Goal: Task Accomplishment & Management: Use online tool/utility

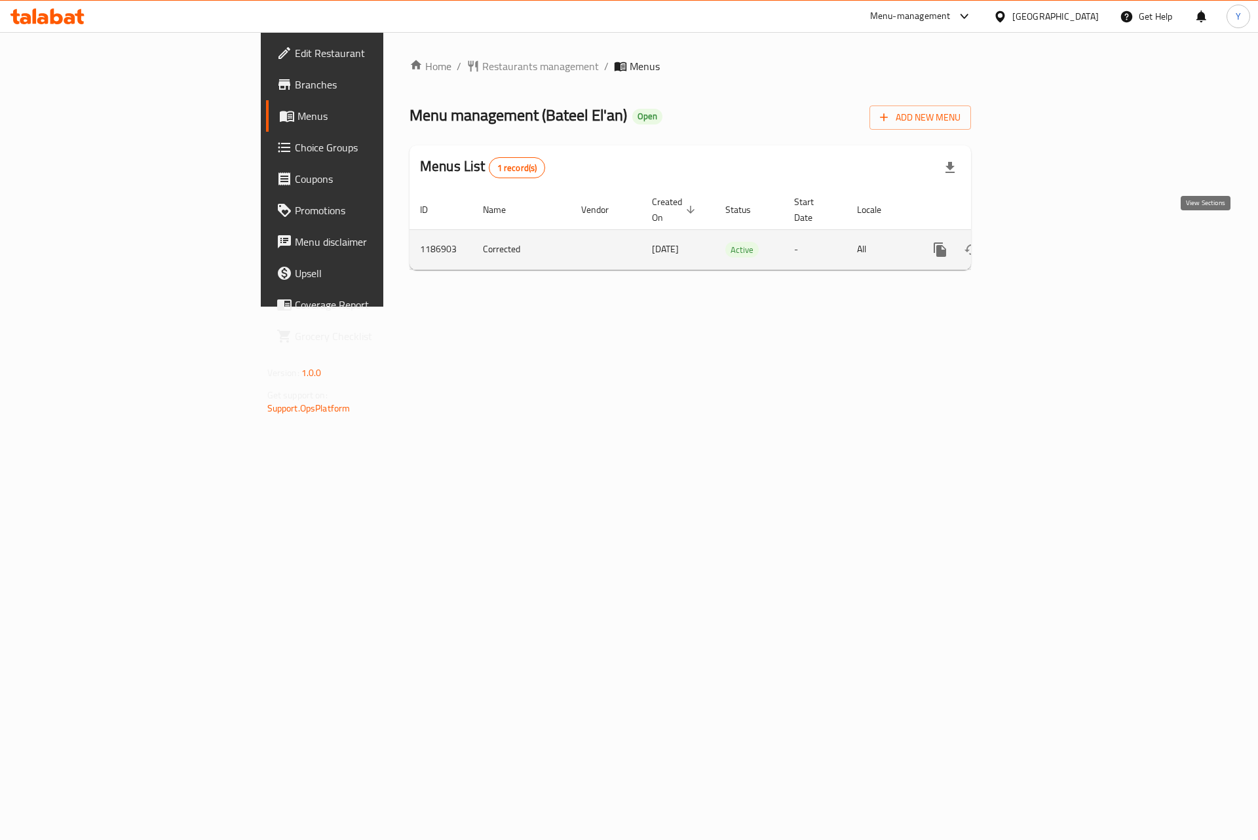
click at [1043, 242] on icon "enhanced table" at bounding box center [1035, 250] width 16 height 16
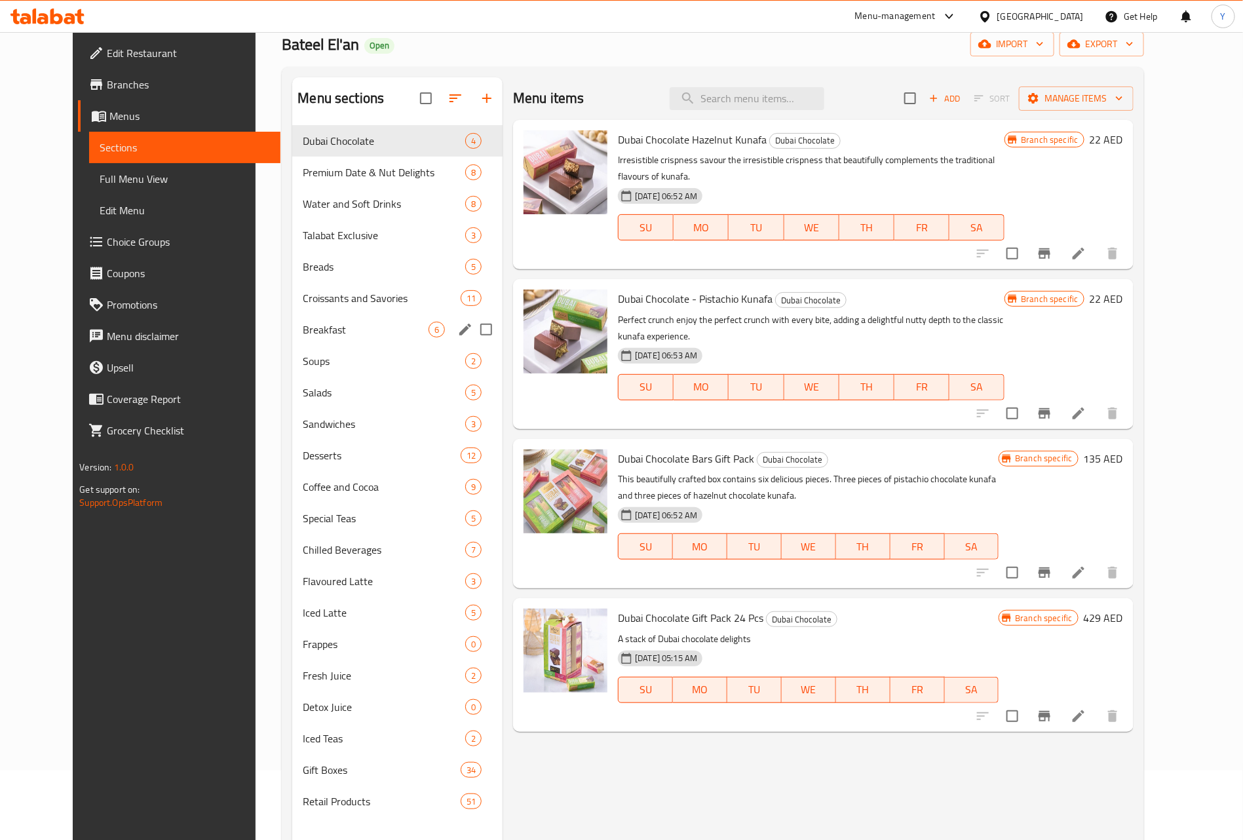
scroll to position [105, 0]
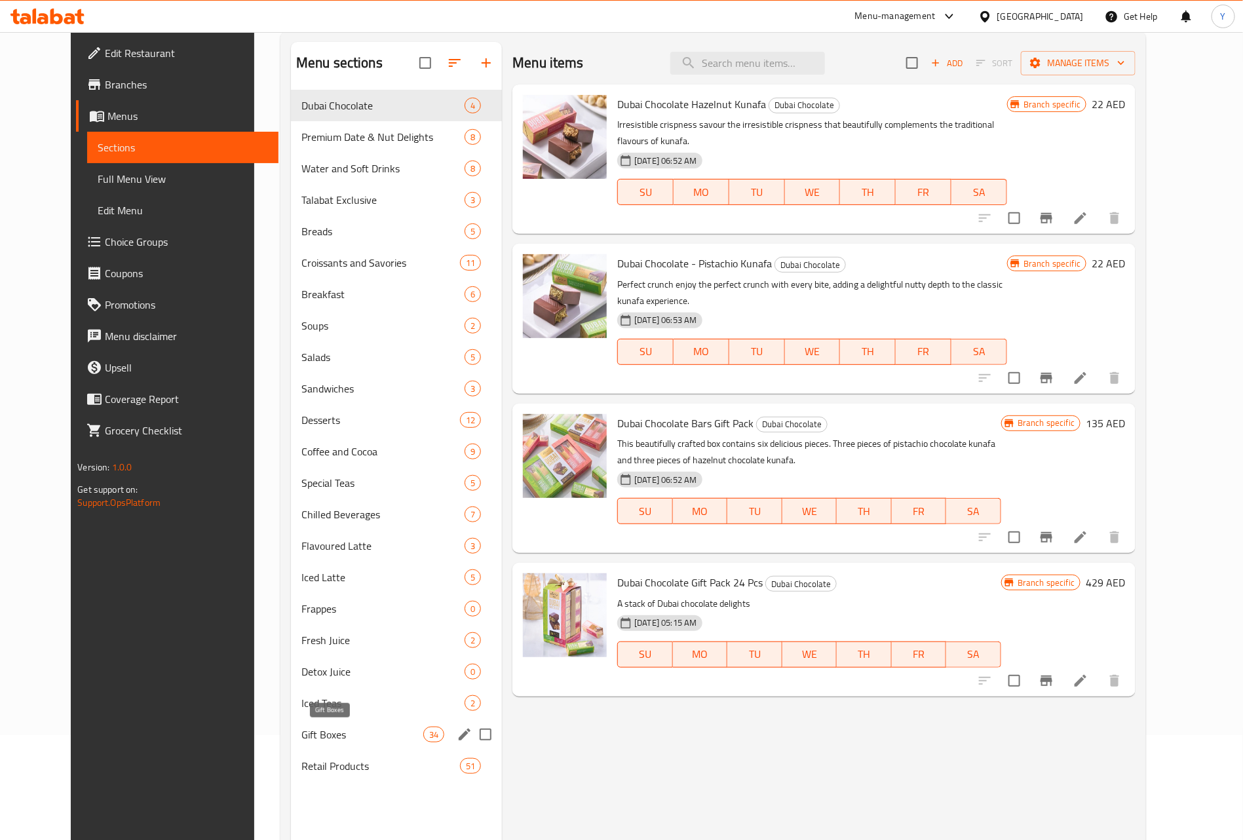
click at [313, 740] on span "Gift Boxes" at bounding box center [362, 735] width 122 height 16
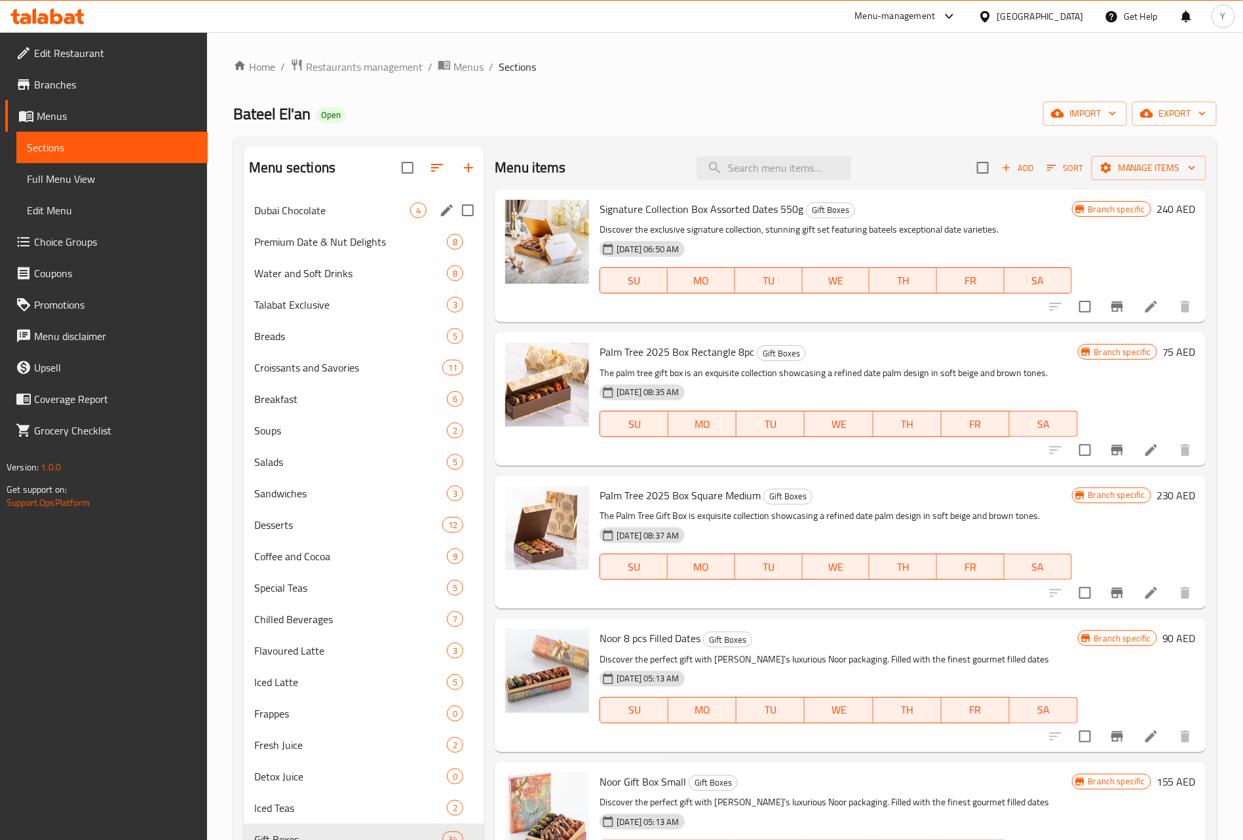
click at [315, 214] on span "Dubai Chocolate" at bounding box center [332, 211] width 156 height 16
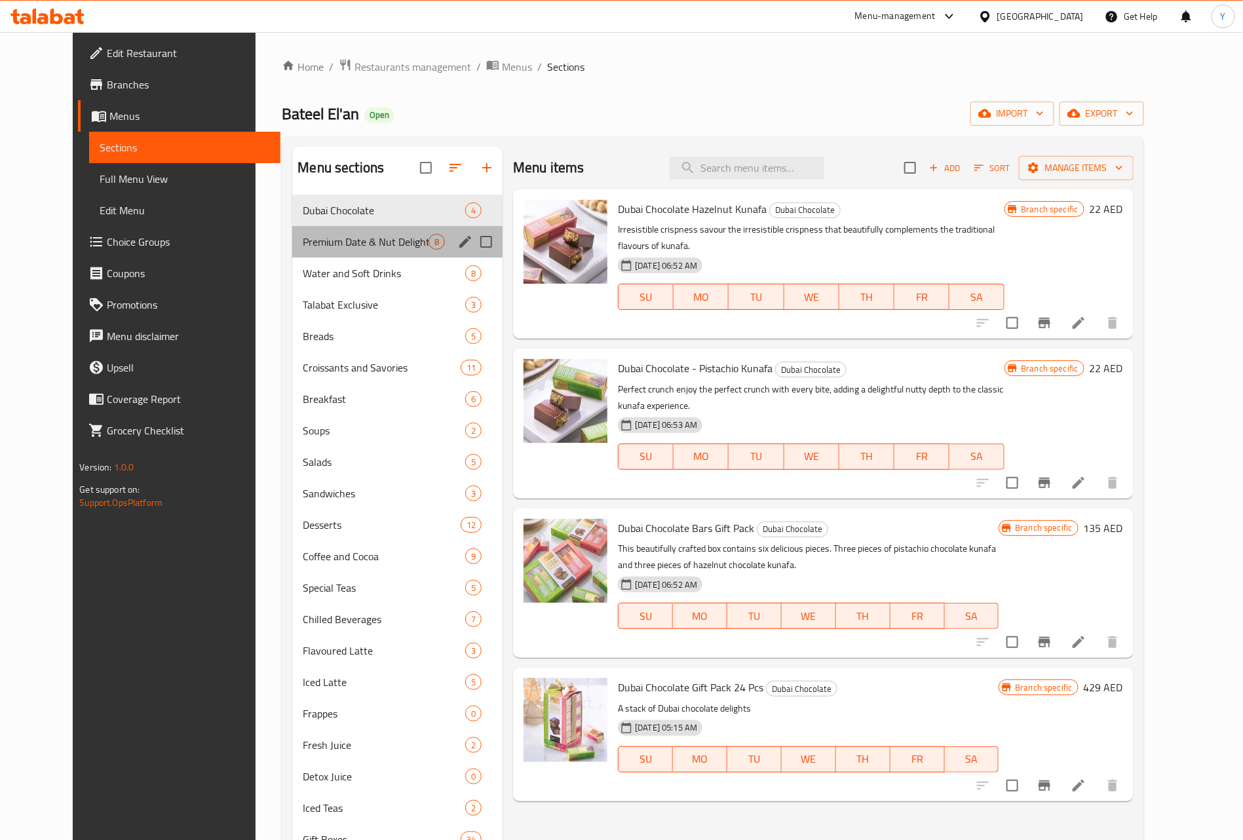
click at [329, 252] on div "Premium Date & Nut Delights 8" at bounding box center [397, 241] width 210 height 31
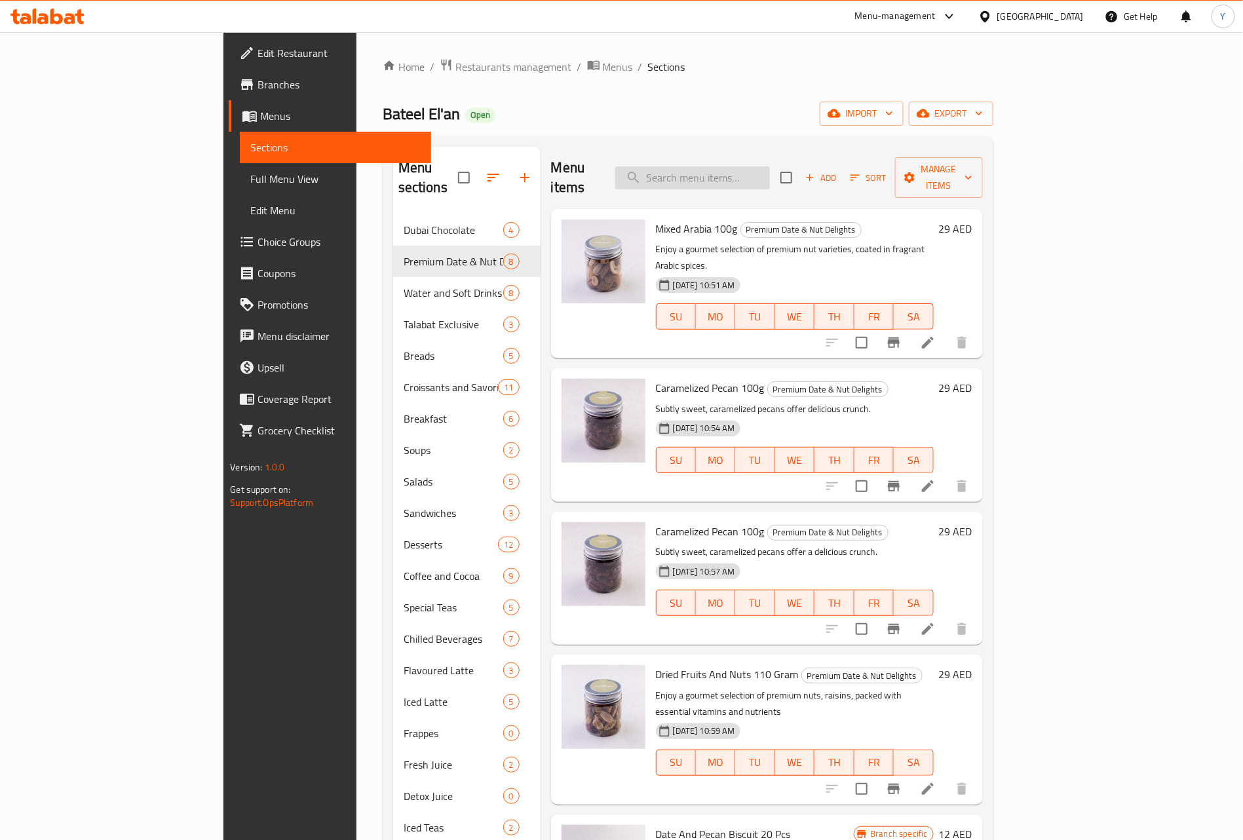
click at [770, 166] on input "search" at bounding box center [692, 177] width 155 height 23
paste input "Cassandra Rectangle"
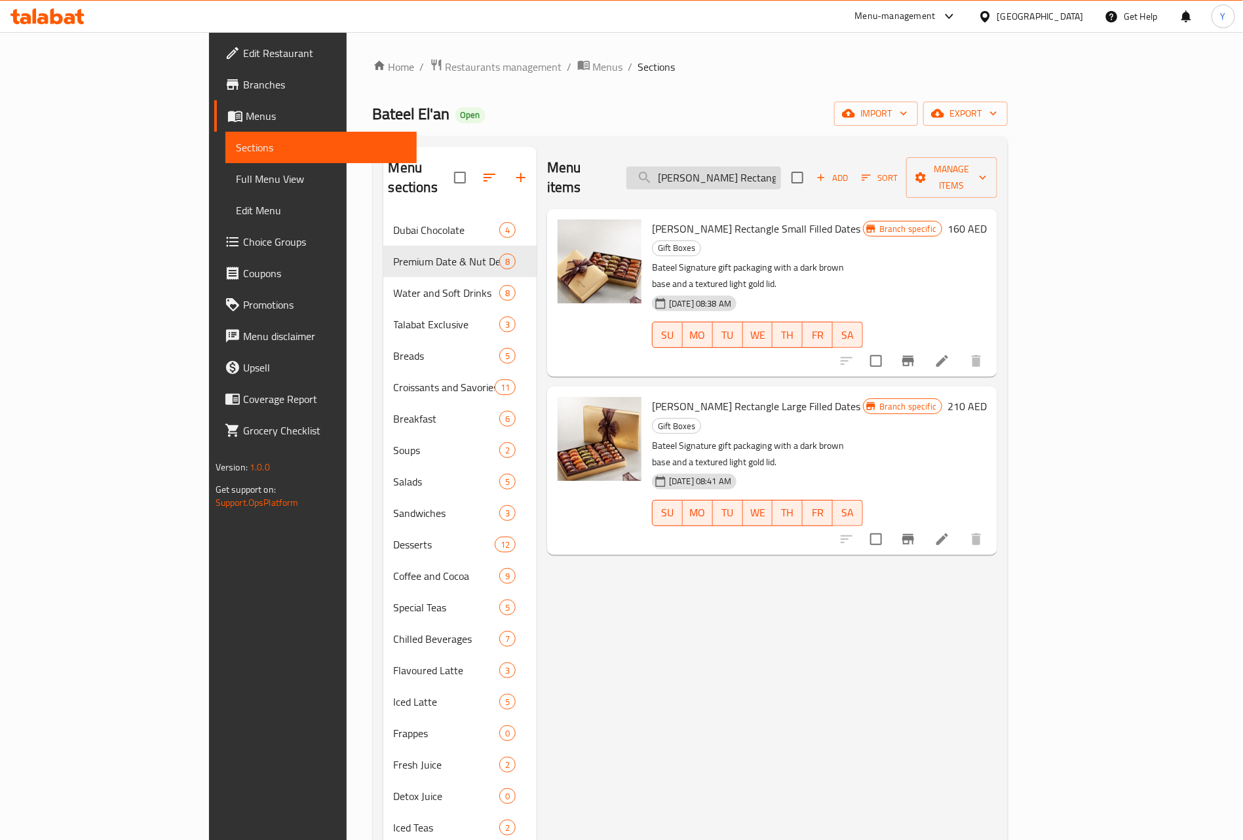
type input "Cassandra Rectangle"
click at [761, 260] on p "Bateel Signature gift packaging with a dark brown base and a textured light gol…" at bounding box center [757, 276] width 211 height 33
click at [914, 356] on icon "Branch-specific-item" at bounding box center [909, 361] width 12 height 10
click at [924, 524] on button "Branch-specific-item" at bounding box center [908, 539] width 31 height 31
click at [748, 174] on input "Cassandra Rectangle" at bounding box center [704, 177] width 155 height 23
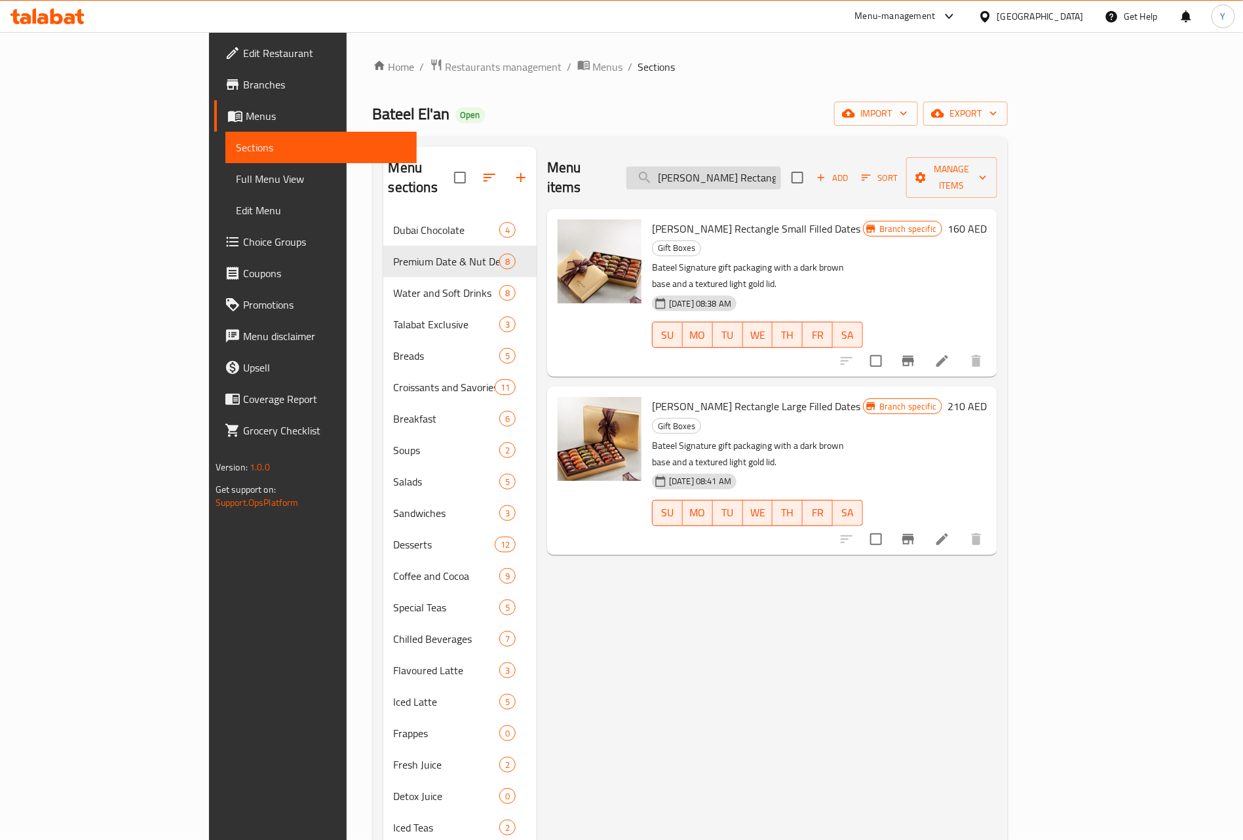
paste input "Palm Assorted Filled"
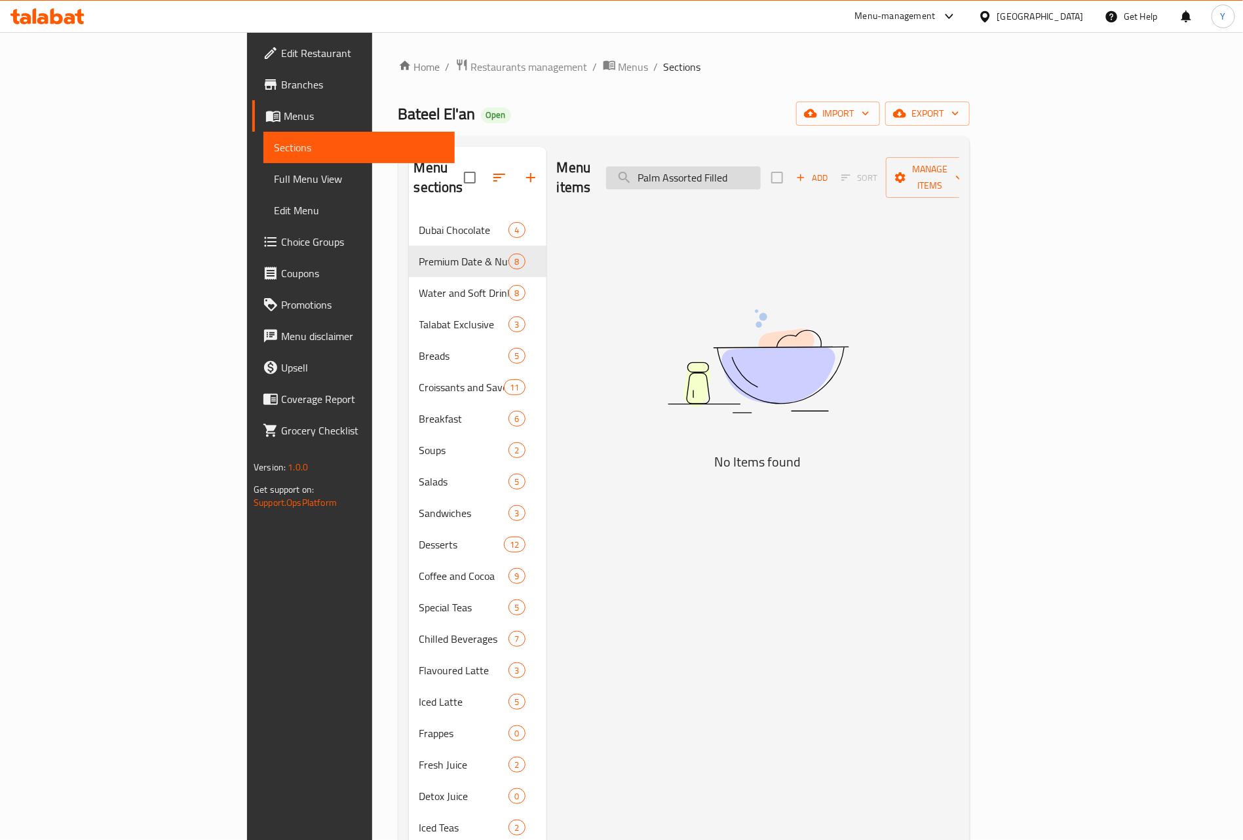
click at [761, 168] on input "Palm Assorted Filled" at bounding box center [683, 177] width 155 height 23
click at [761, 171] on input "Palm Assorted Filled" at bounding box center [683, 177] width 155 height 23
click at [746, 166] on input "Palm Assorted" at bounding box center [683, 177] width 155 height 23
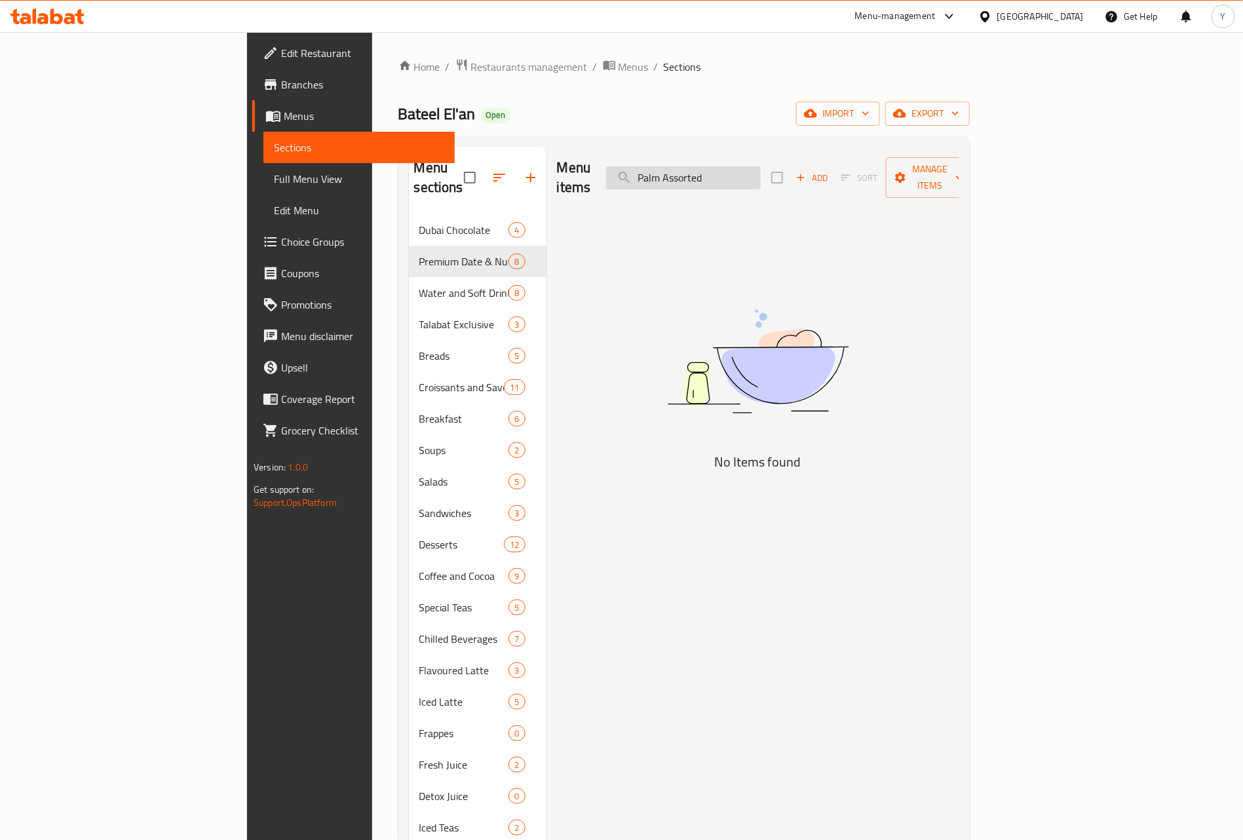
click at [761, 172] on input "Palm Assorted" at bounding box center [683, 177] width 155 height 23
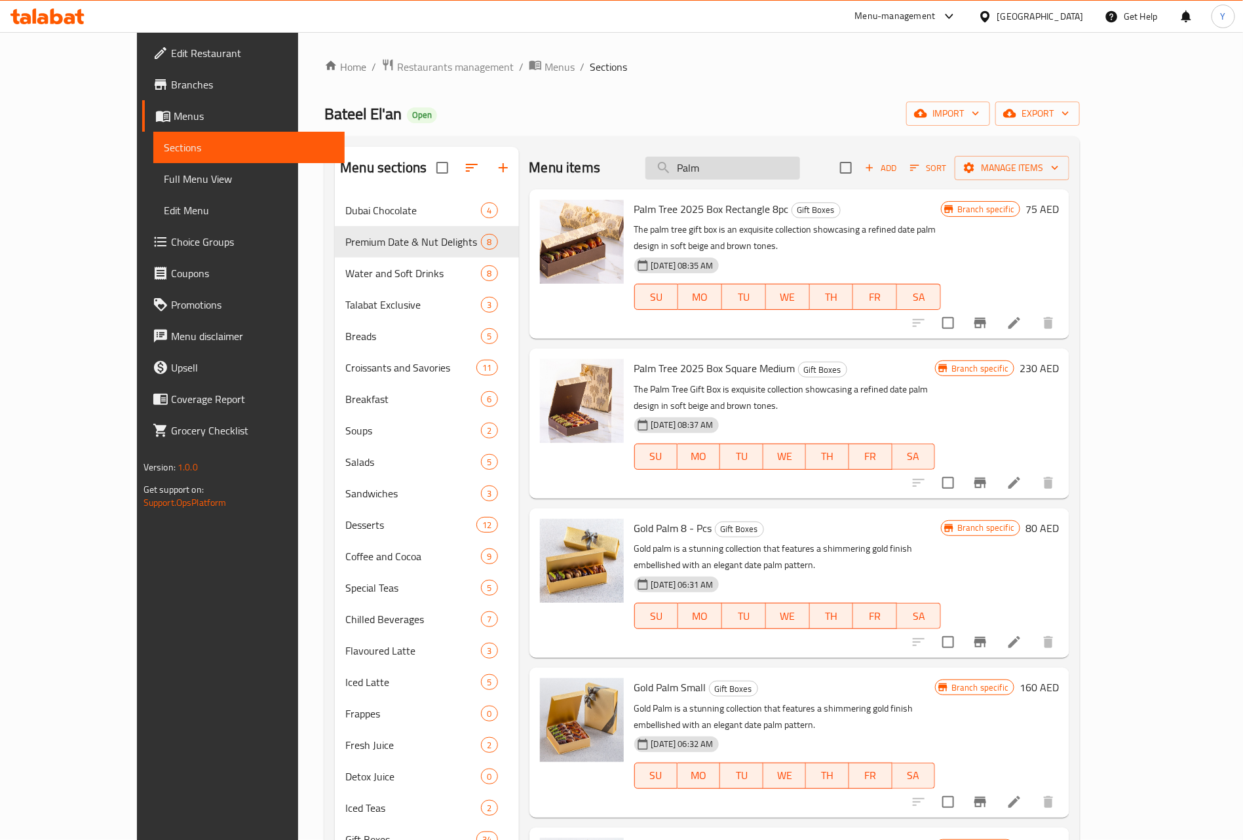
click at [785, 163] on input "Palm" at bounding box center [723, 168] width 155 height 23
paste input "Dried Fruit and Nuts"
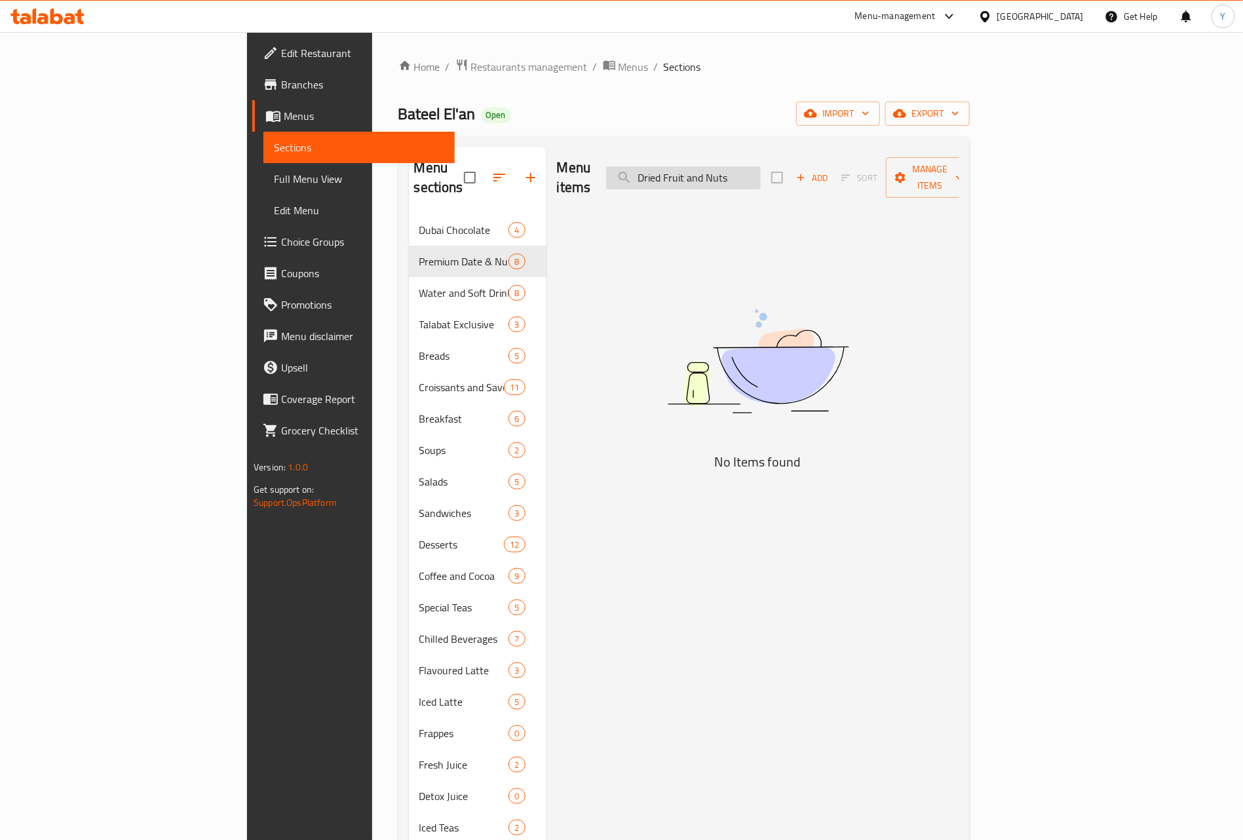
click at [761, 167] on input "Dried Fruit and Nuts" at bounding box center [683, 177] width 155 height 23
drag, startPoint x: 798, startPoint y: 167, endPoint x: 781, endPoint y: 172, distance: 17.6
click at [761, 172] on input "Dried Fruit and Nuts" at bounding box center [683, 177] width 155 height 23
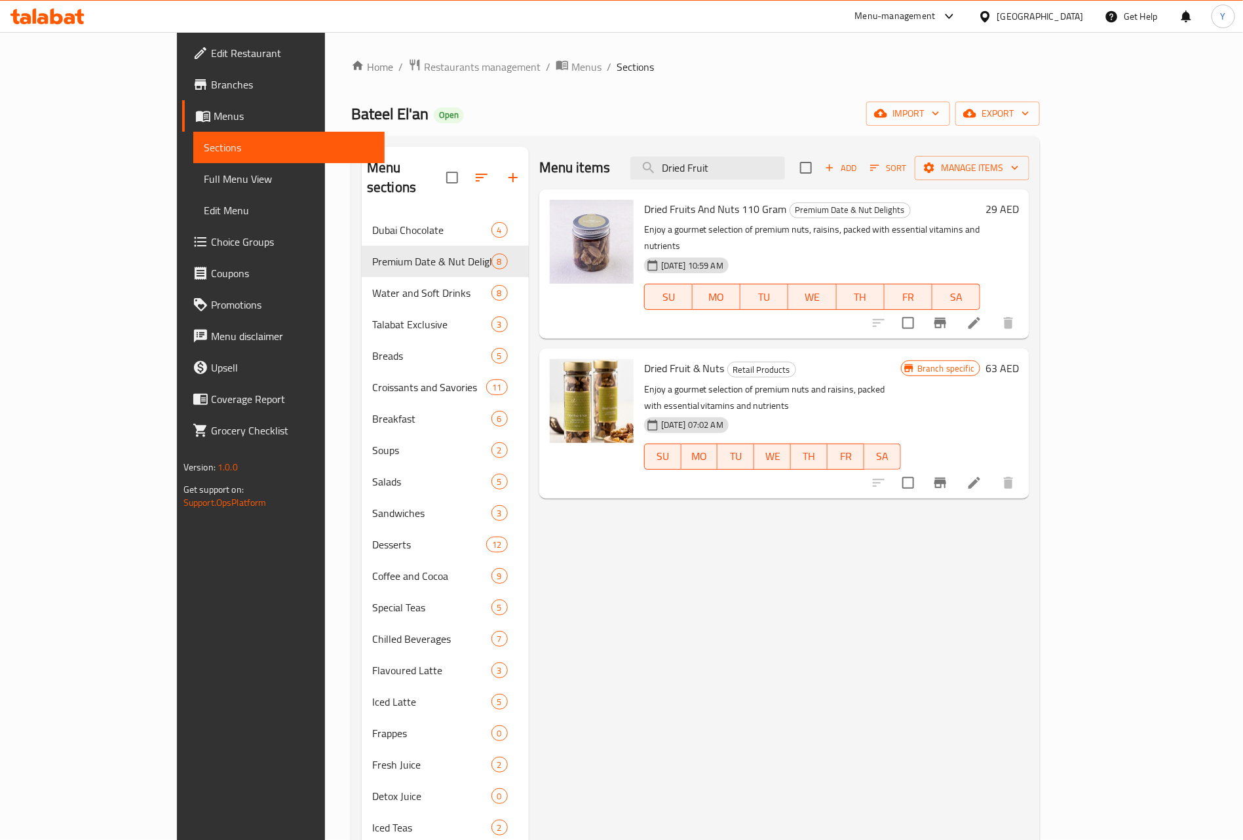
type input "Dried Fruit"
click at [946, 478] on icon "Branch-specific-item" at bounding box center [941, 483] width 12 height 10
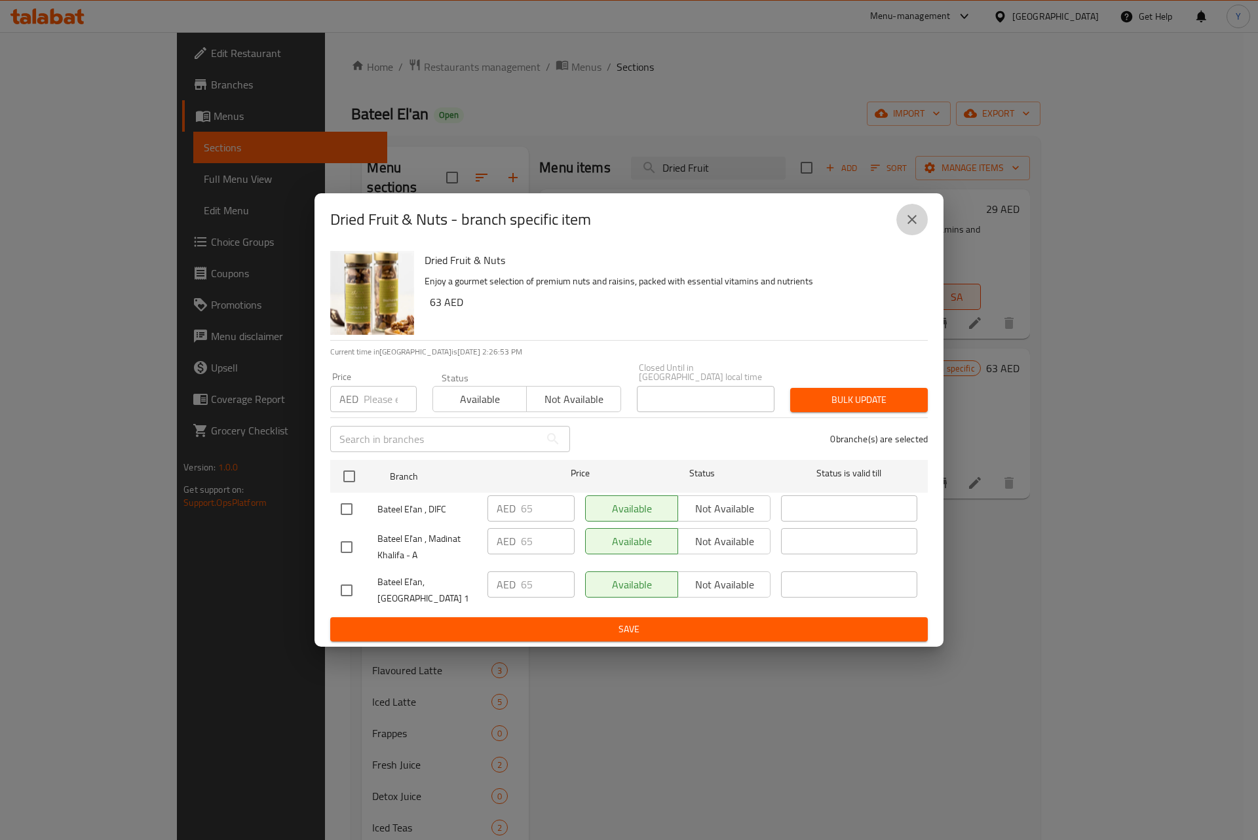
click at [920, 218] on button "close" at bounding box center [912, 219] width 31 height 31
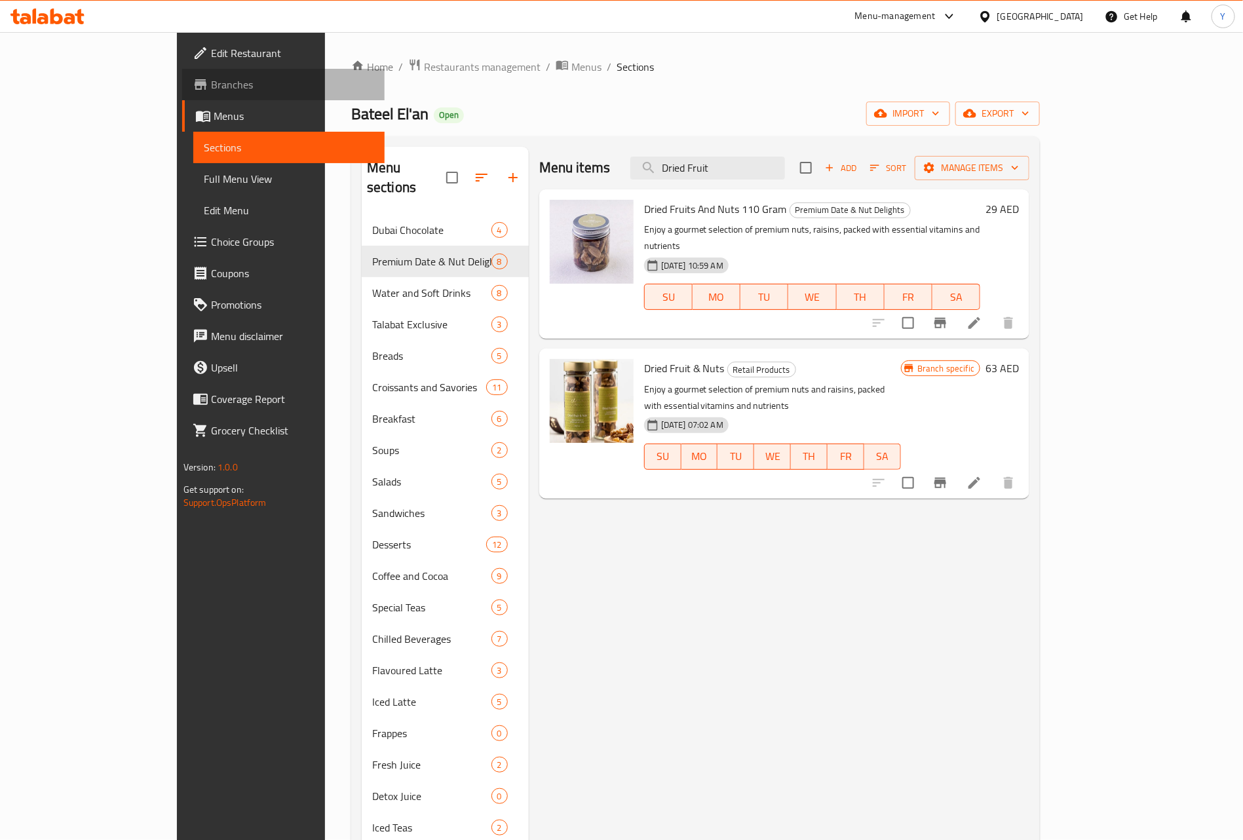
click at [211, 77] on span "Branches" at bounding box center [292, 85] width 163 height 16
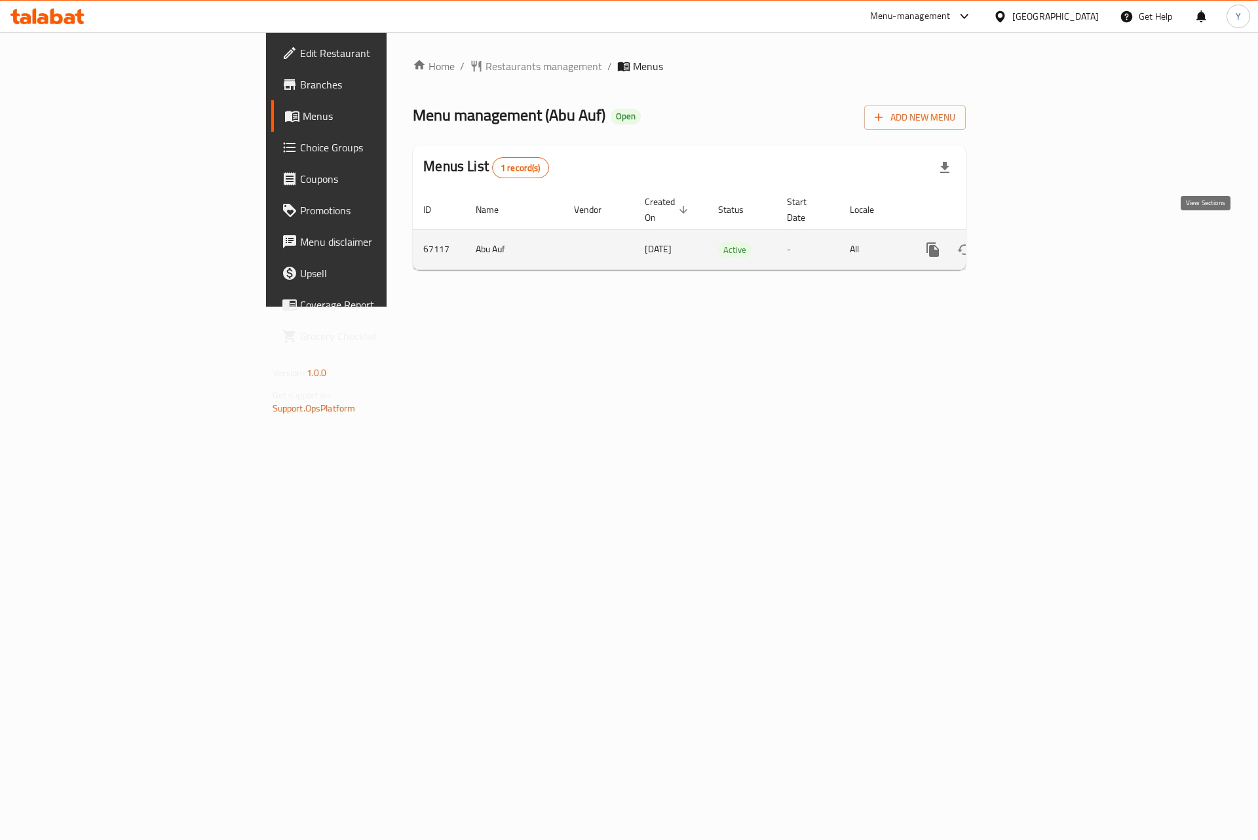
click at [1043, 244] on link "enhanced table" at bounding box center [1027, 249] width 31 height 31
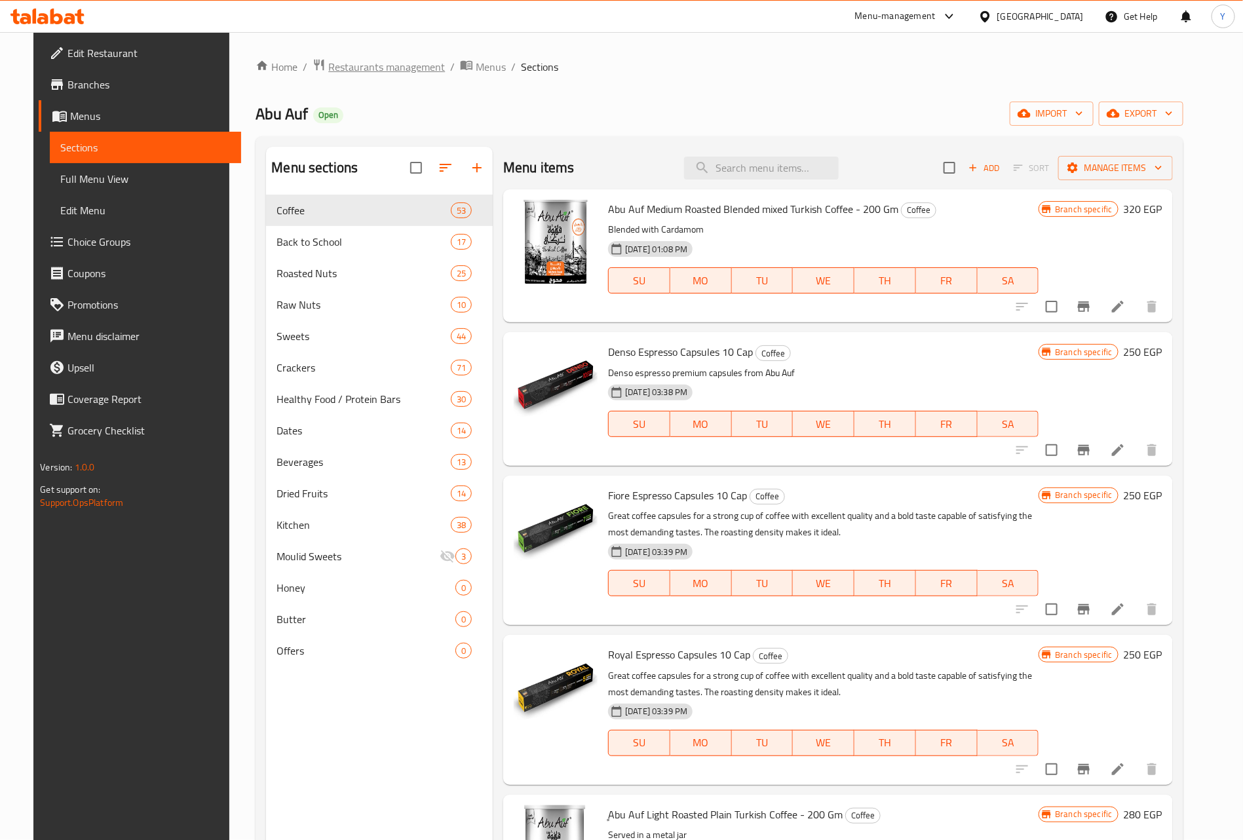
click at [330, 61] on span "Restaurants management" at bounding box center [386, 67] width 117 height 16
click at [785, 172] on input "search" at bounding box center [761, 168] width 155 height 23
paste input "Raw Almonds 275 Gm Offer"
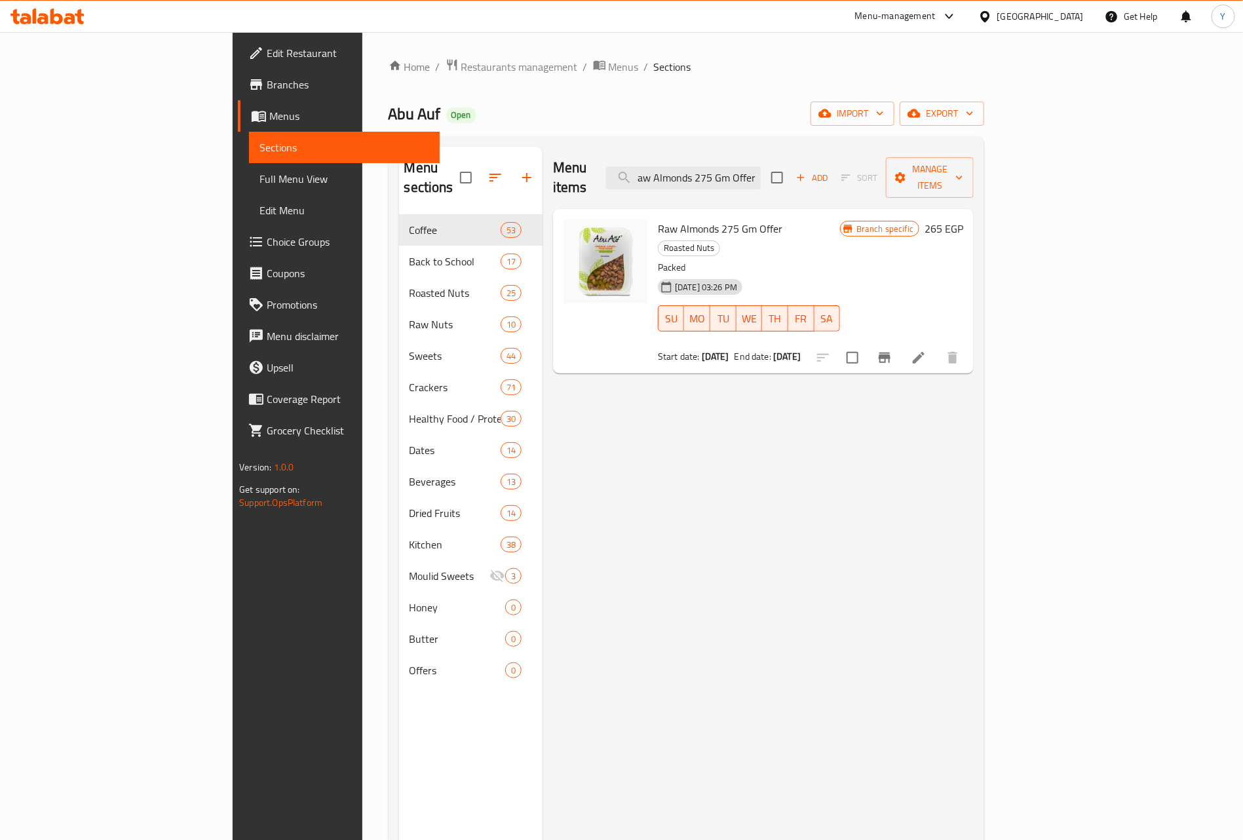
type input "Raw Almonds 275 Gm Offer"
click at [891, 353] on icon "Branch-specific-item" at bounding box center [885, 358] width 12 height 10
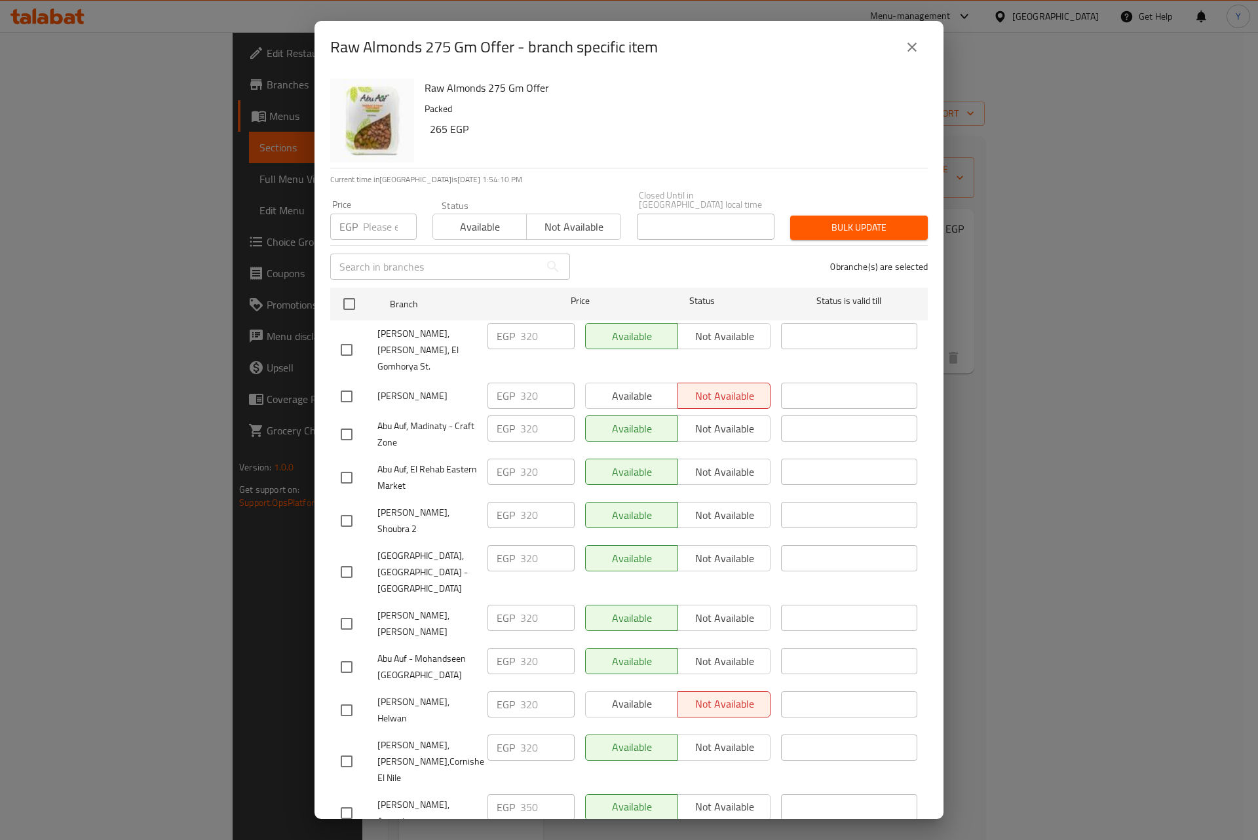
click at [918, 49] on icon "close" at bounding box center [912, 47] width 16 height 16
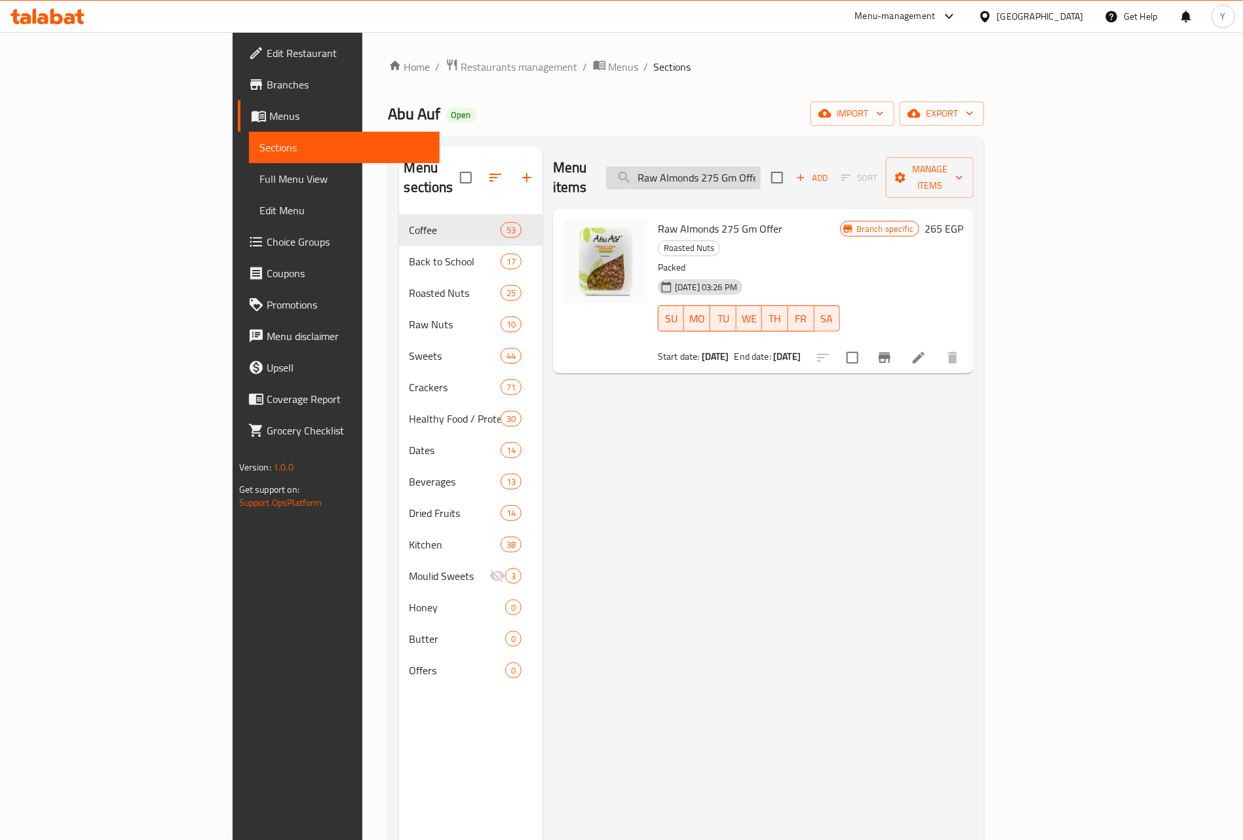
click at [761, 171] on input "Raw Almonds 275 Gm Offer" at bounding box center [683, 177] width 155 height 23
paste input "Walnut Quarters 275 Gm"
click at [891, 353] on icon "Branch-specific-item" at bounding box center [885, 358] width 12 height 10
click at [761, 170] on input "Walnut Quarters 275 Gm" at bounding box center [683, 177] width 155 height 23
paste input "Roasted Salted Almonds 275 Gm Offer"
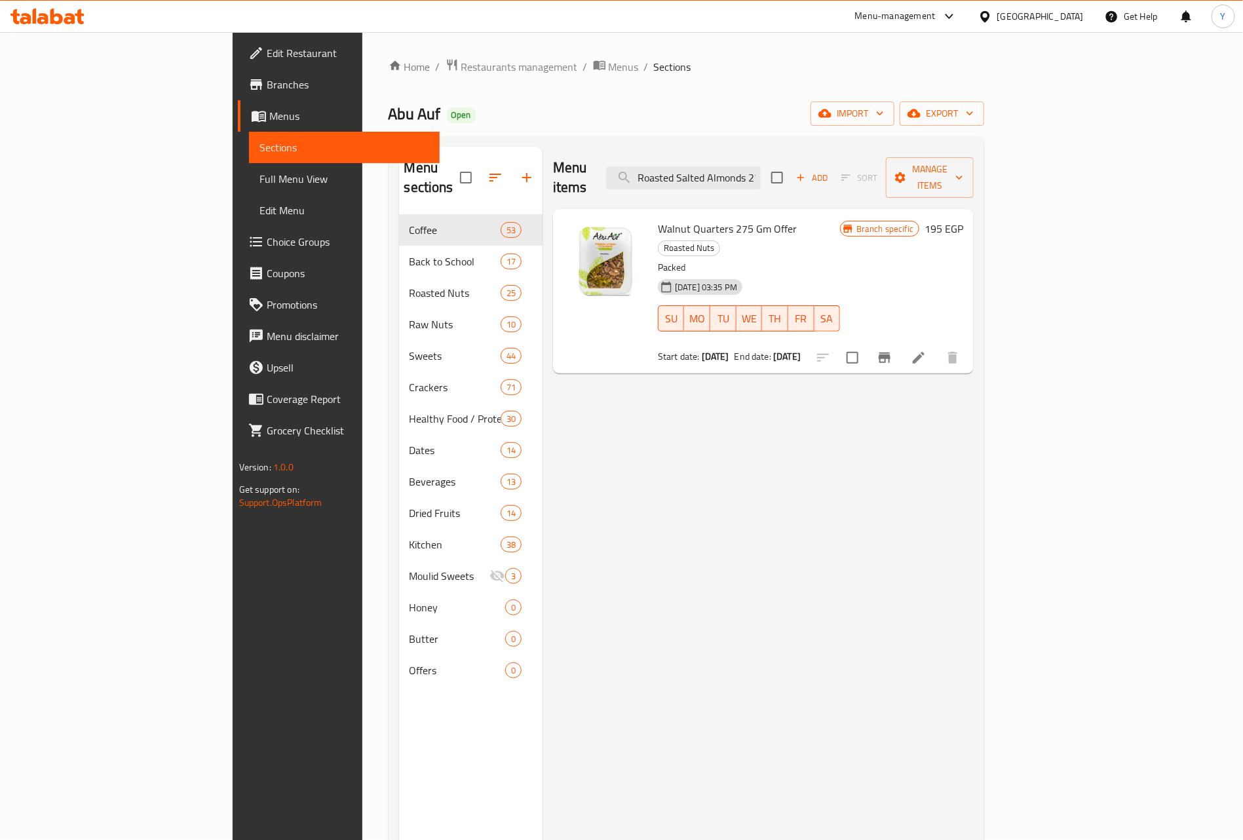
scroll to position [0, 53]
type input "Roasted Salted Almonds 275 Gm Offer"
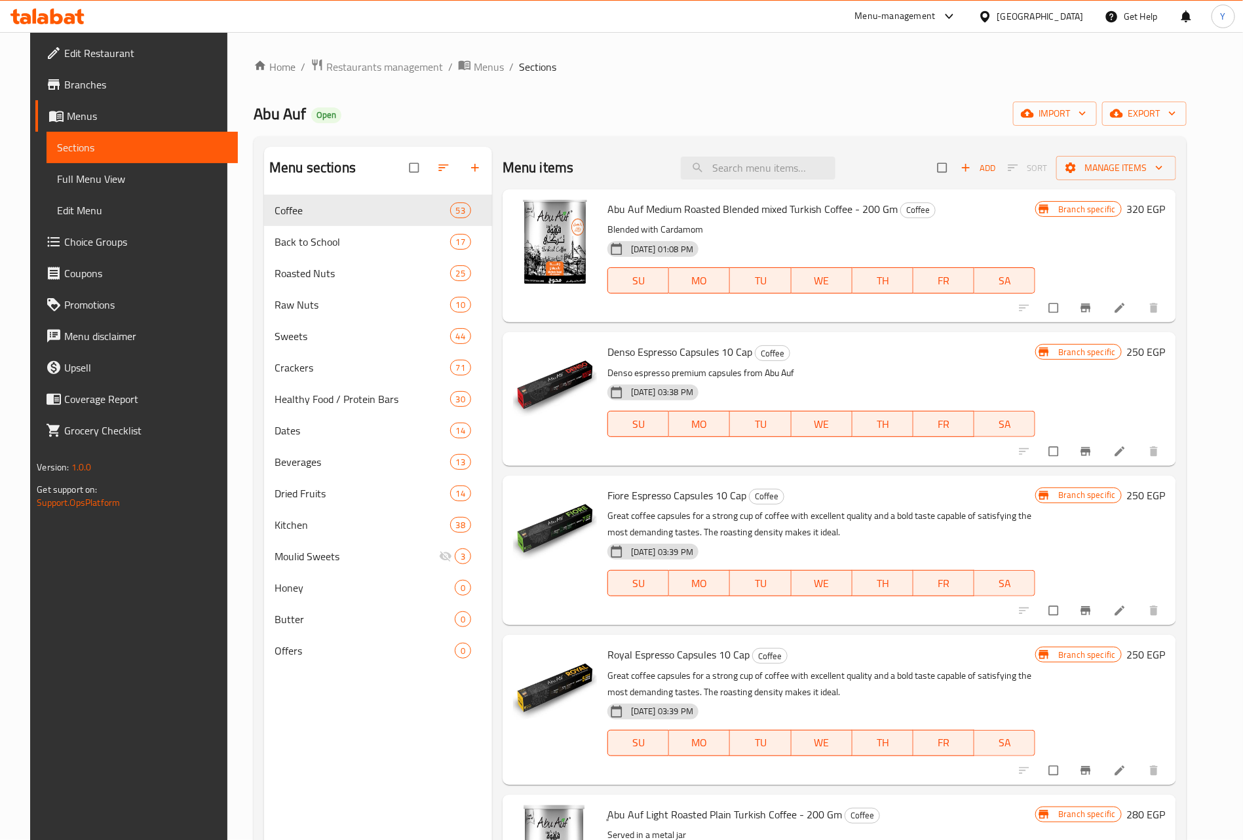
click at [791, 183] on div "Menu items Add Sort Manage items" at bounding box center [840, 168] width 674 height 43
click at [794, 167] on input "search" at bounding box center [758, 168] width 155 height 23
paste input "Raw Almonds 275 Gm Offer"
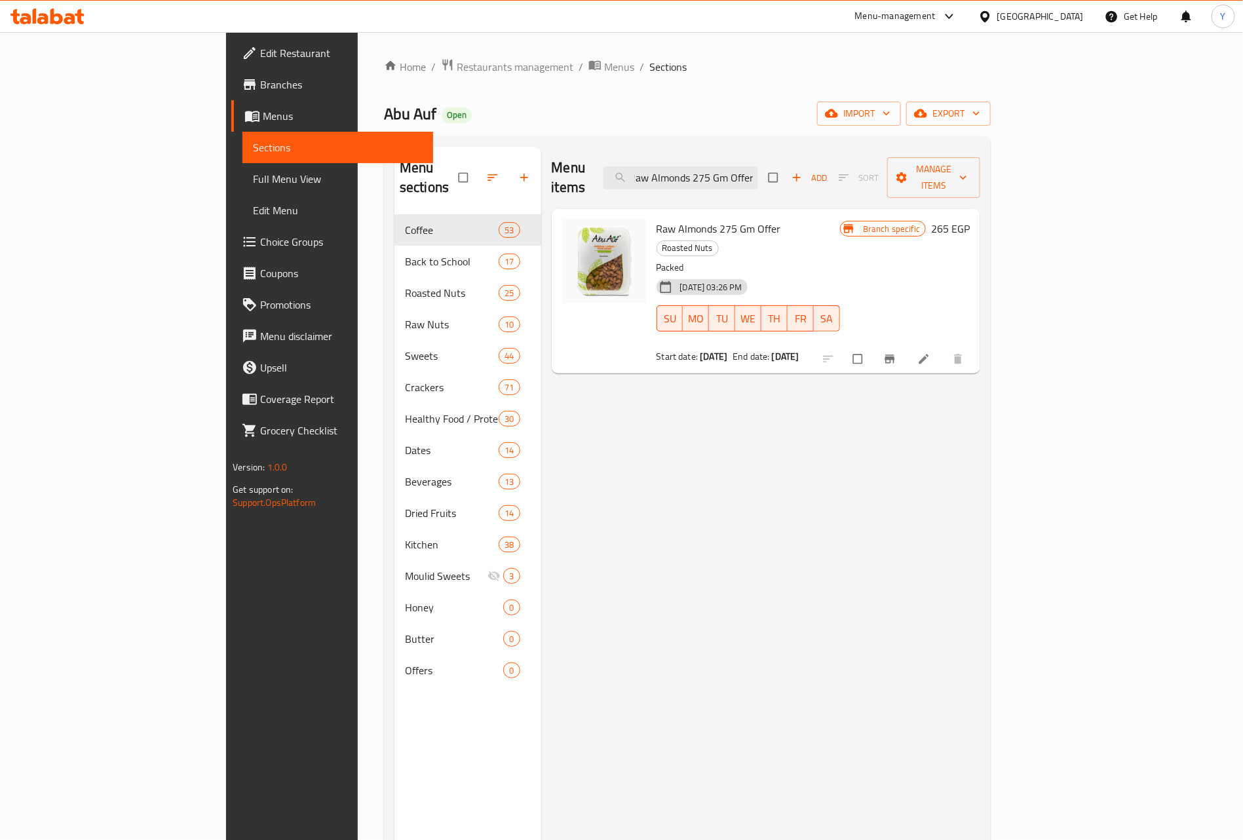
type input "Raw Almonds 275 Gm Offer"
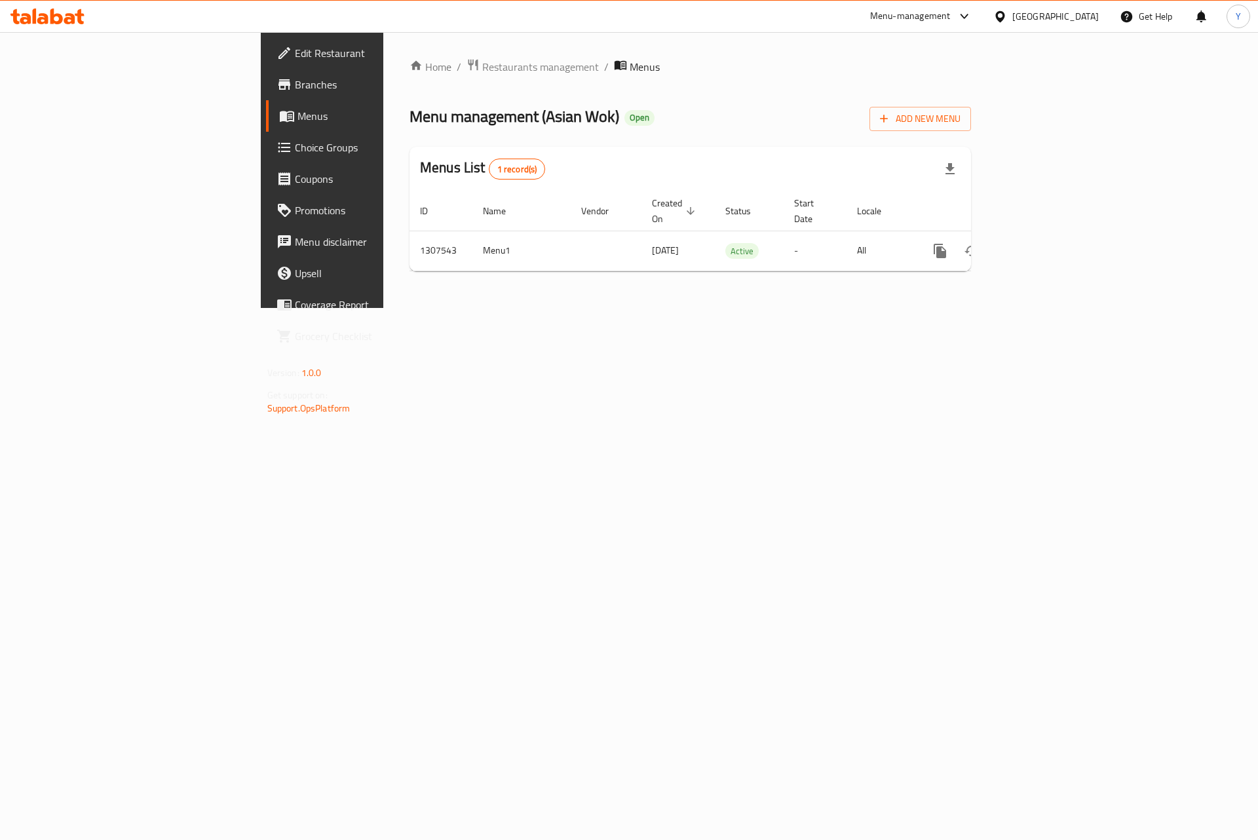
click at [277, 79] on span at bounding box center [286, 85] width 18 height 16
click at [1051, 241] on link "enhanced table" at bounding box center [1034, 249] width 31 height 31
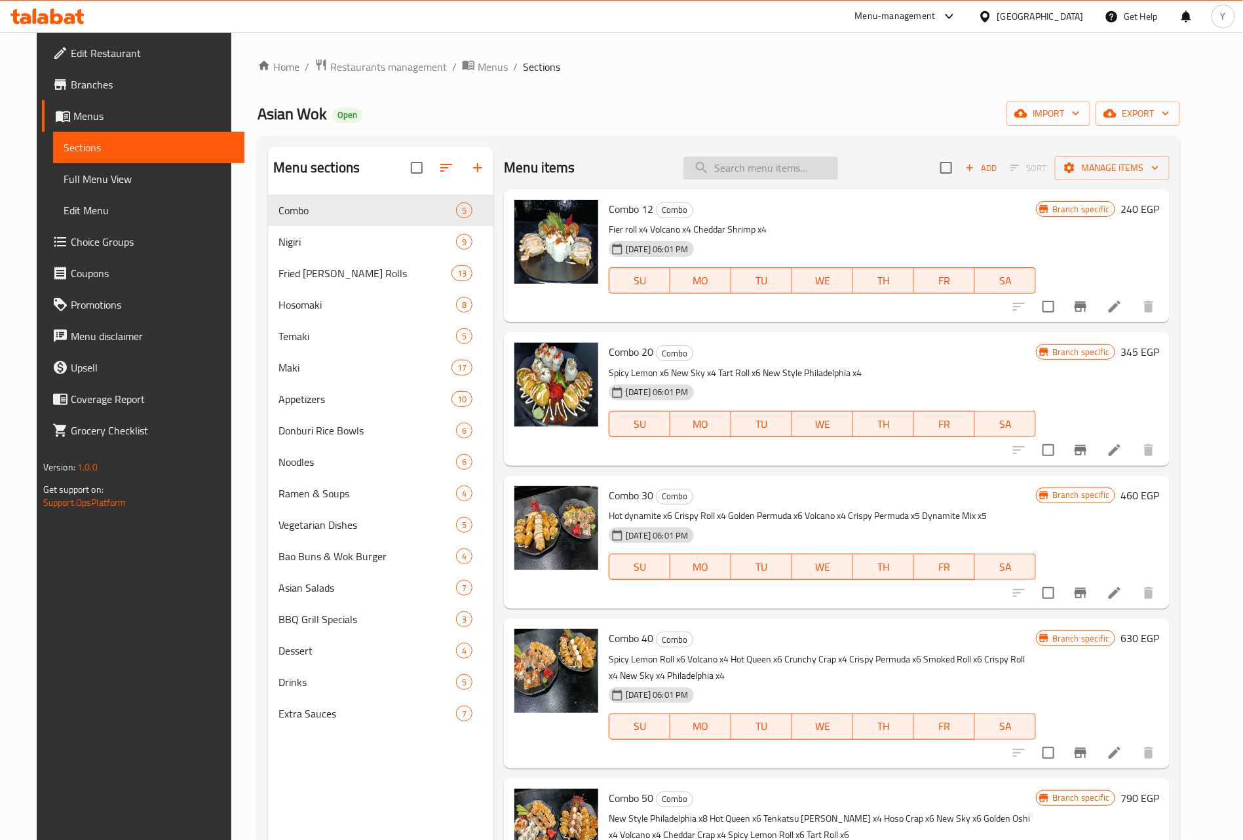
click at [820, 166] on input "search" at bounding box center [761, 168] width 155 height 23
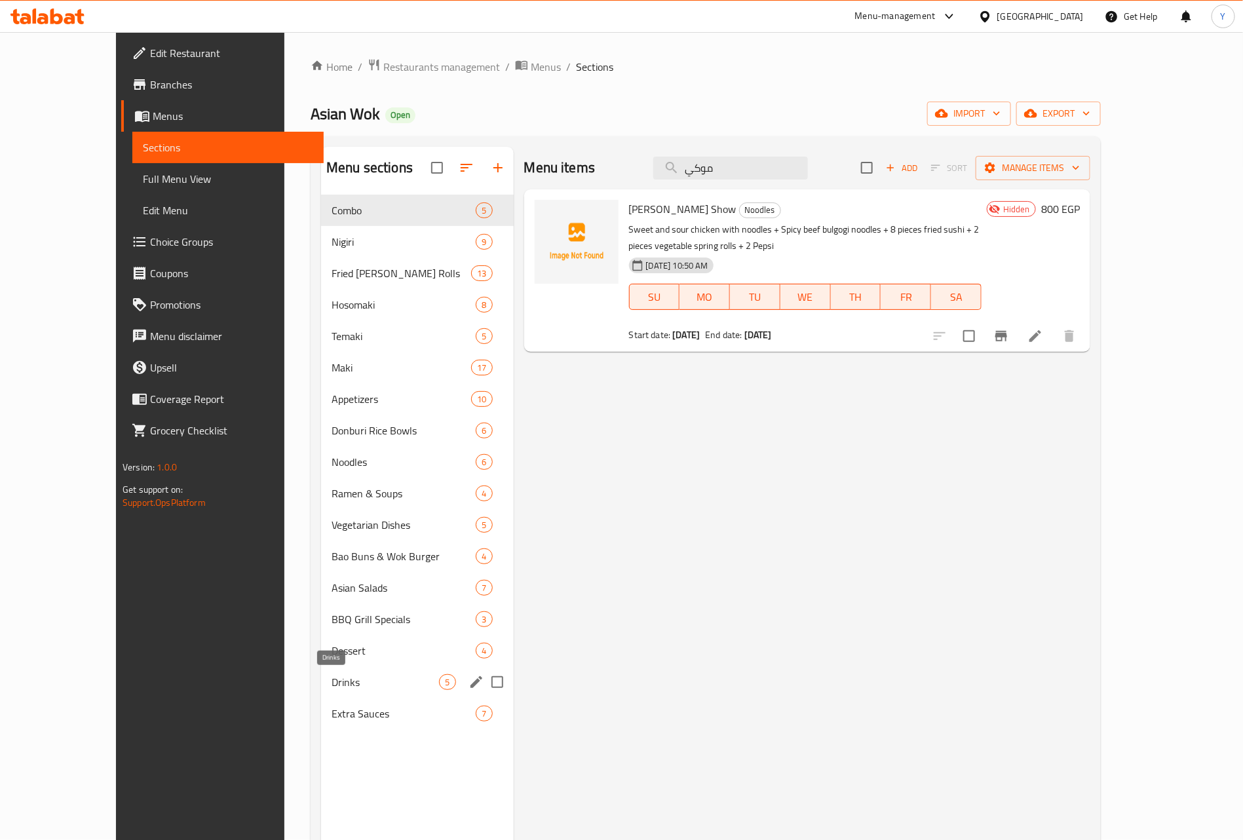
click at [332, 674] on span "Drinks" at bounding box center [385, 682] width 107 height 16
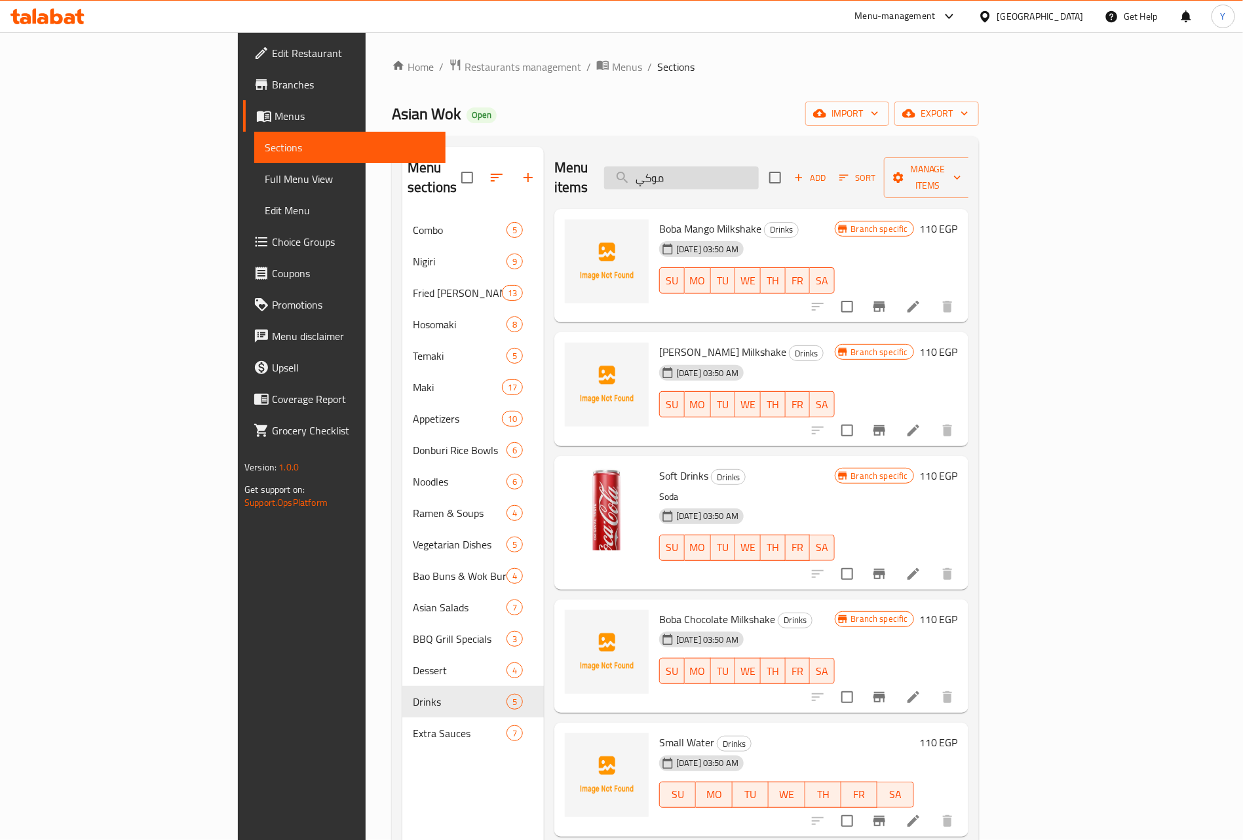
click at [749, 168] on input "موكي" at bounding box center [681, 177] width 155 height 23
click at [750, 168] on input "موكي" at bounding box center [681, 177] width 155 height 23
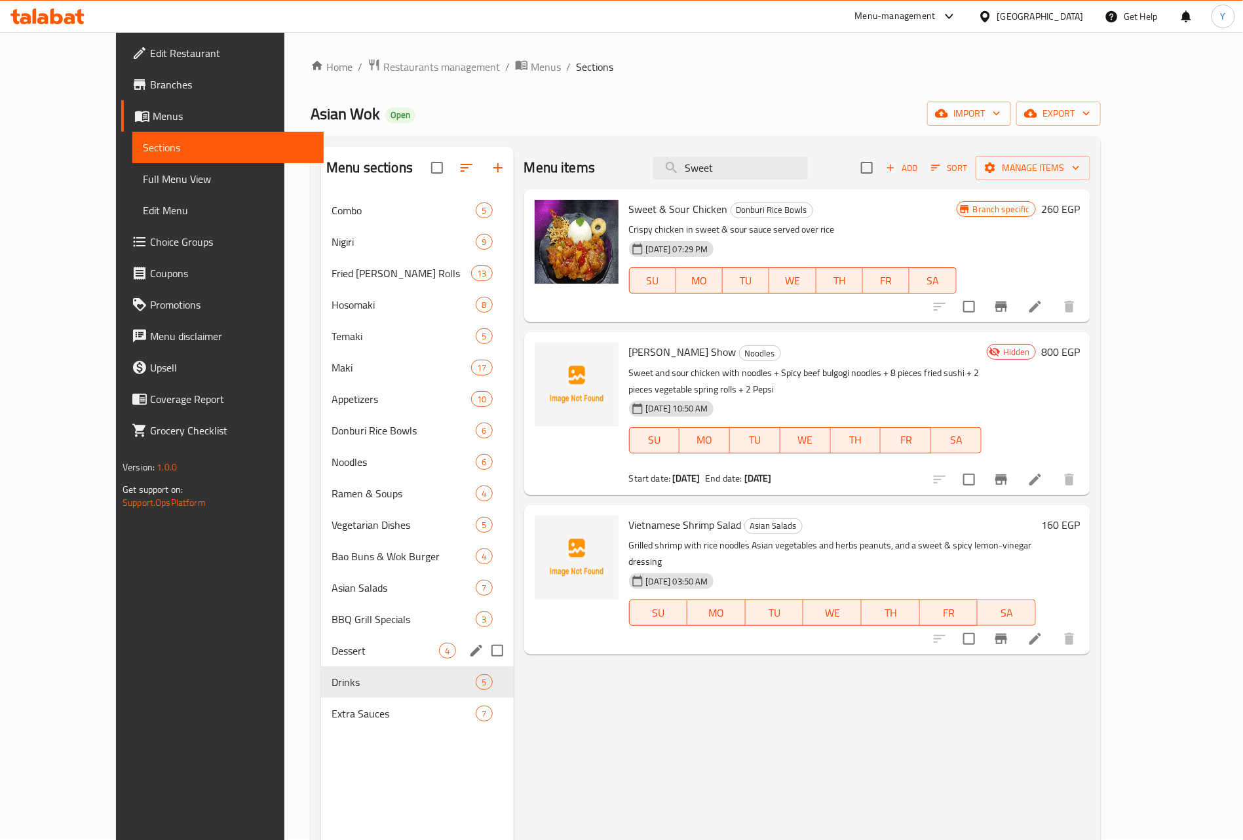
click at [321, 663] on div "Dessert 4" at bounding box center [417, 650] width 192 height 31
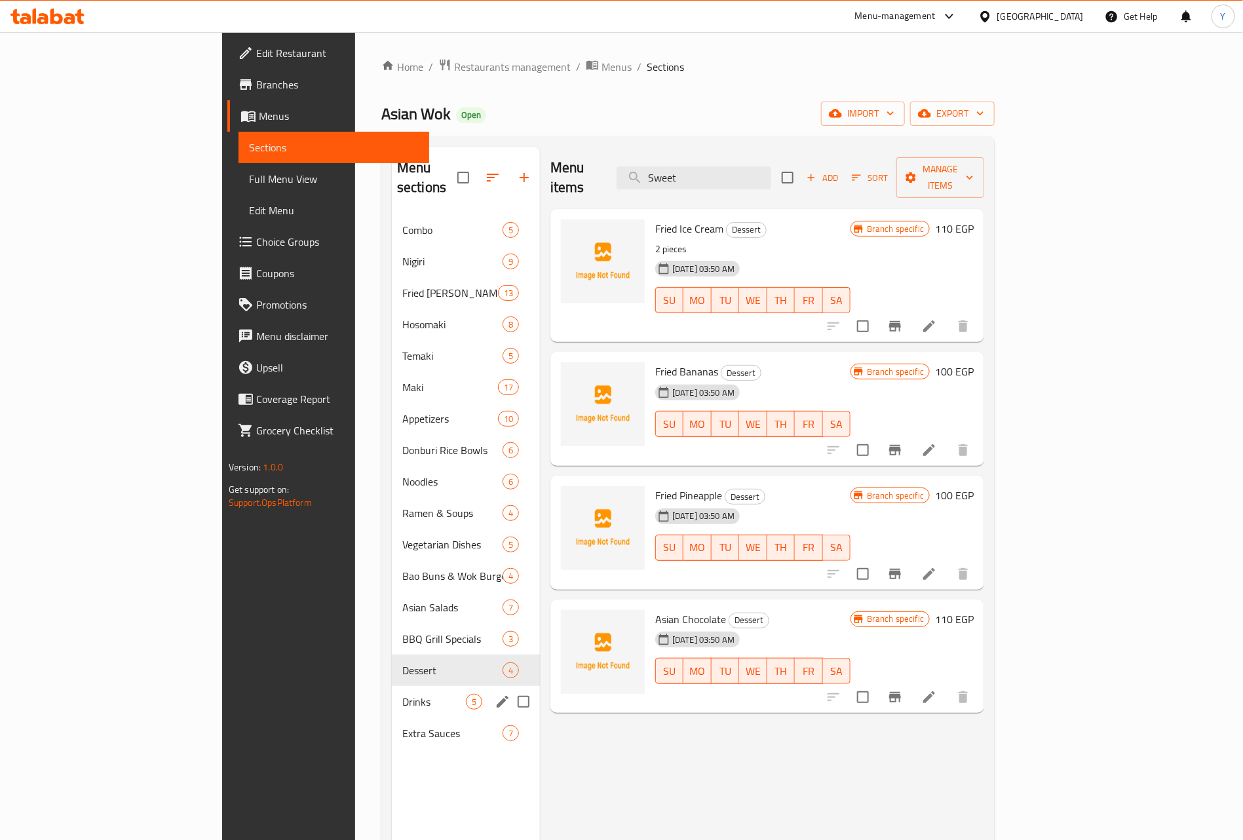
click at [392, 691] on div "Drinks 5" at bounding box center [466, 701] width 148 height 31
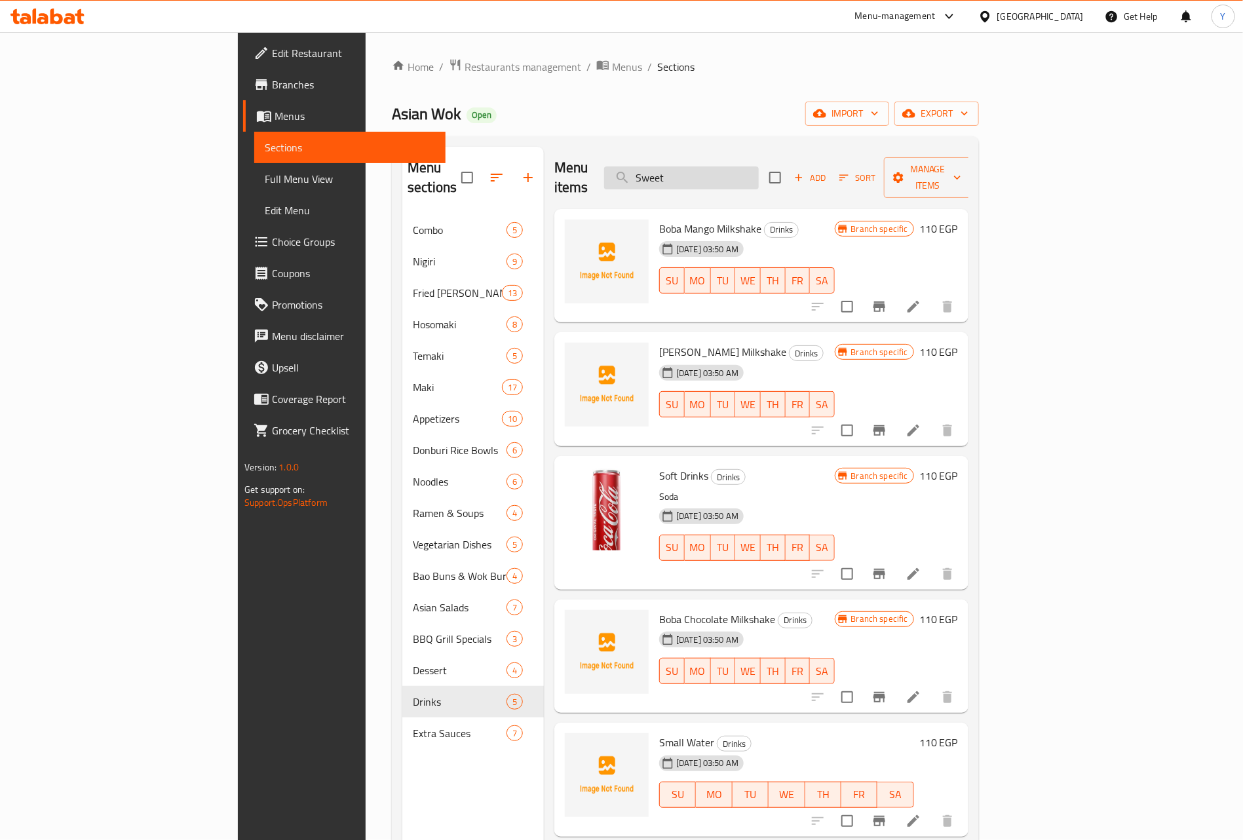
click at [759, 166] on input "Sweet" at bounding box center [681, 177] width 155 height 23
paste input "نودلز"
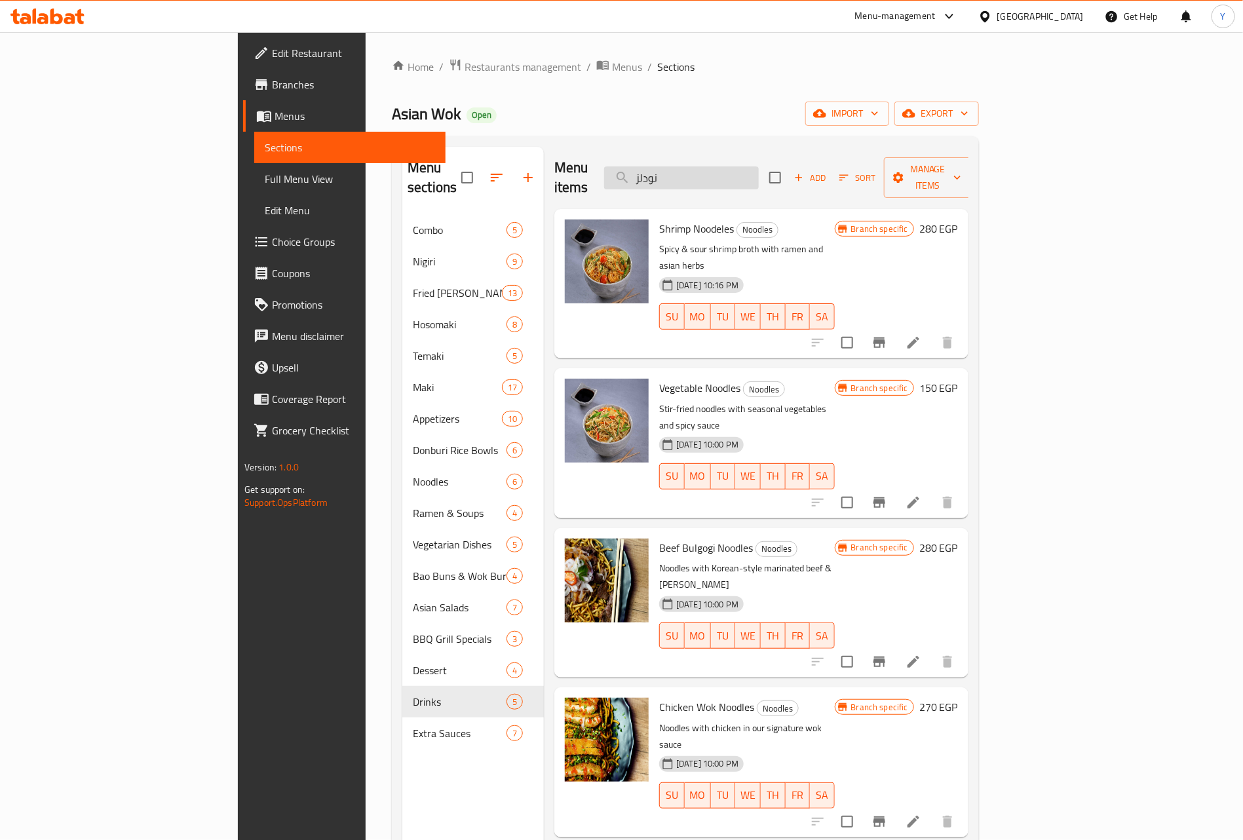
paste input "بروتين"
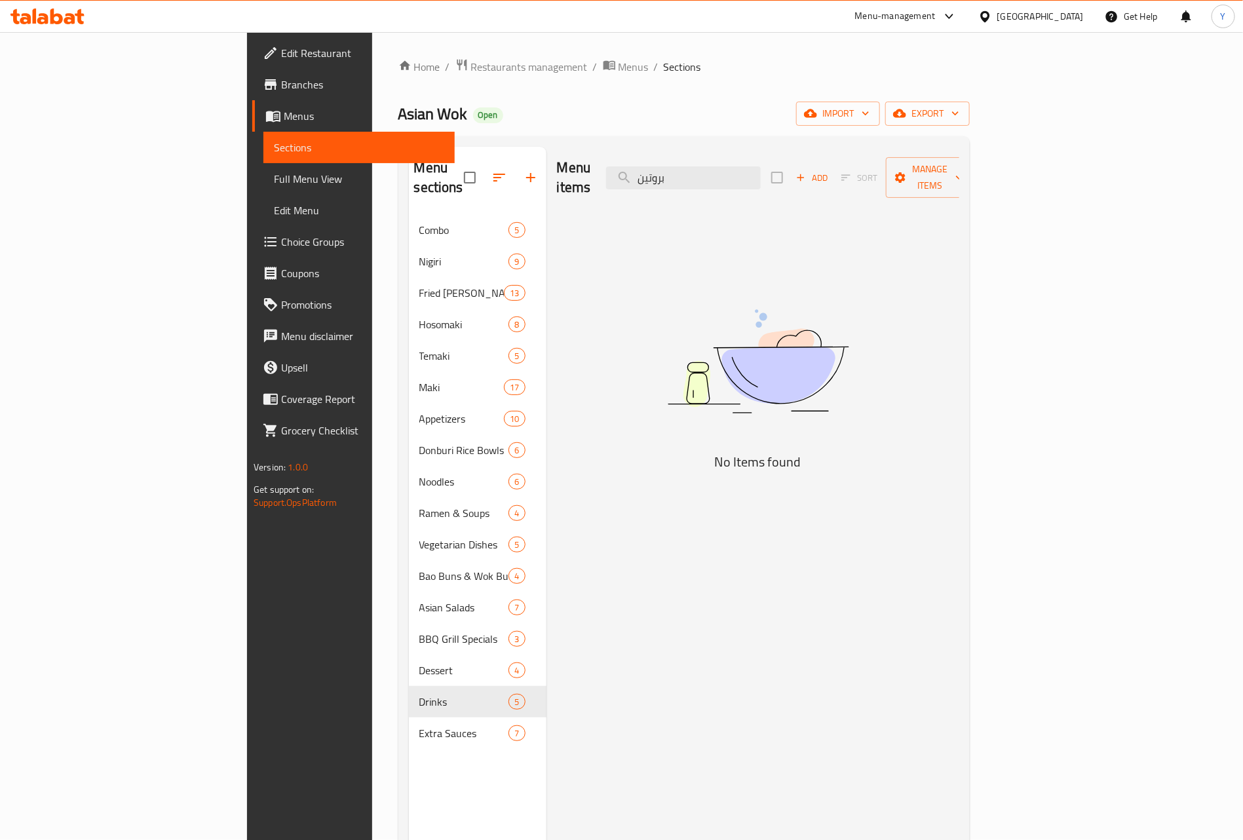
type input "بروتين"
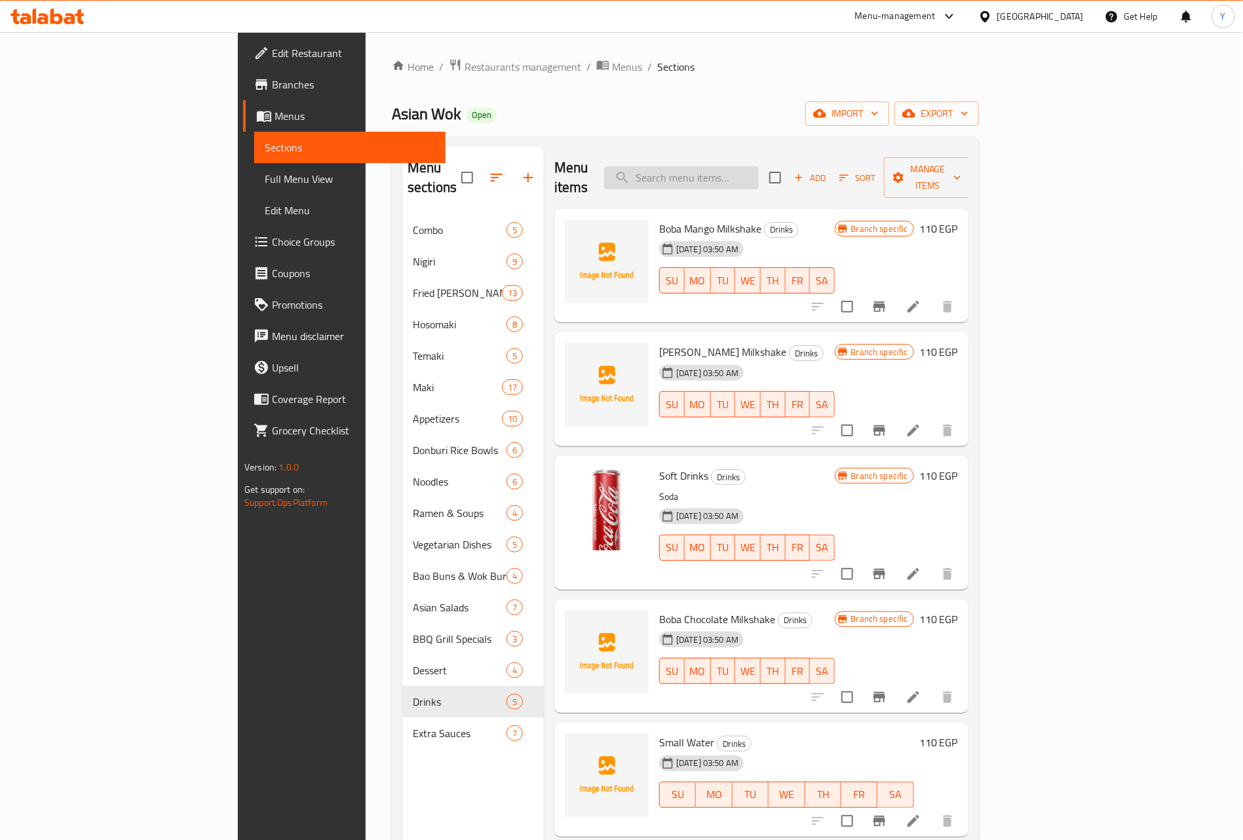
paste input "ارز"
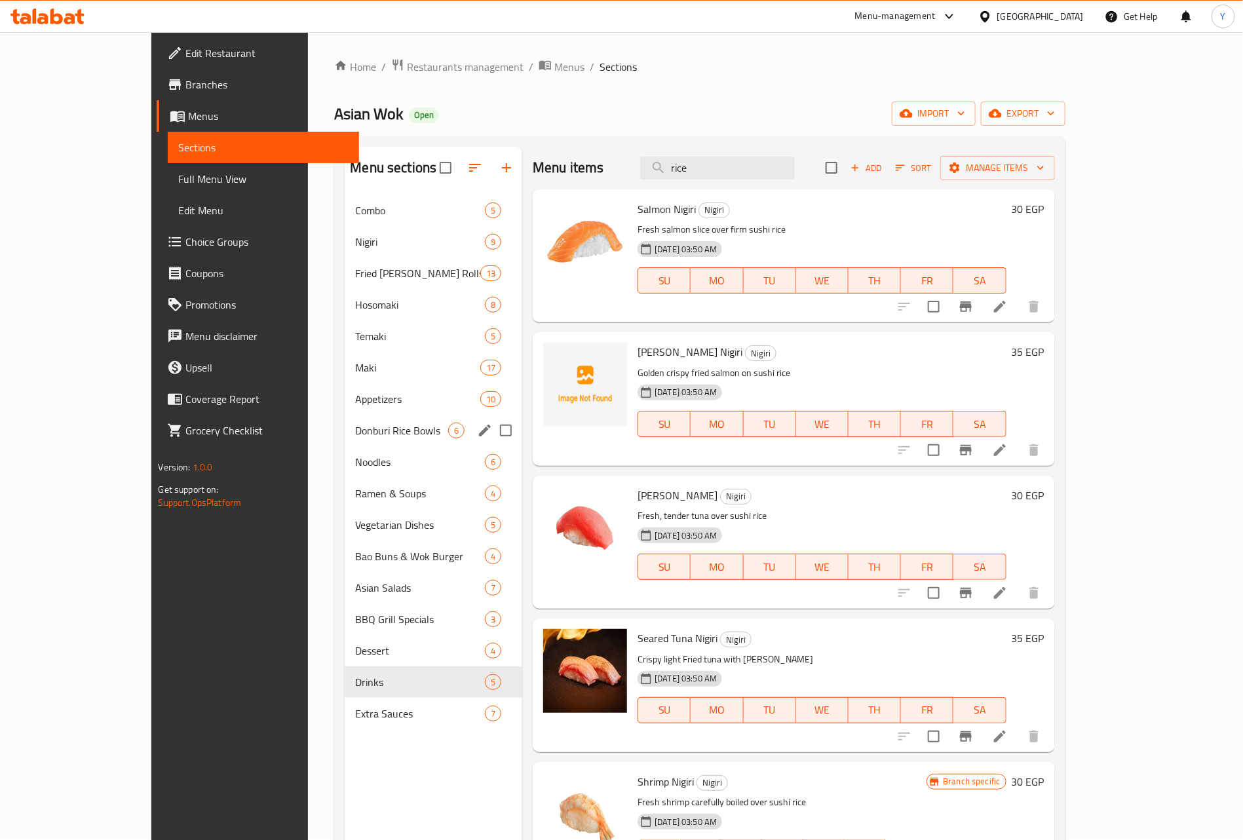
click at [366, 435] on span "Donburi Rice Bowls" at bounding box center [401, 431] width 93 height 16
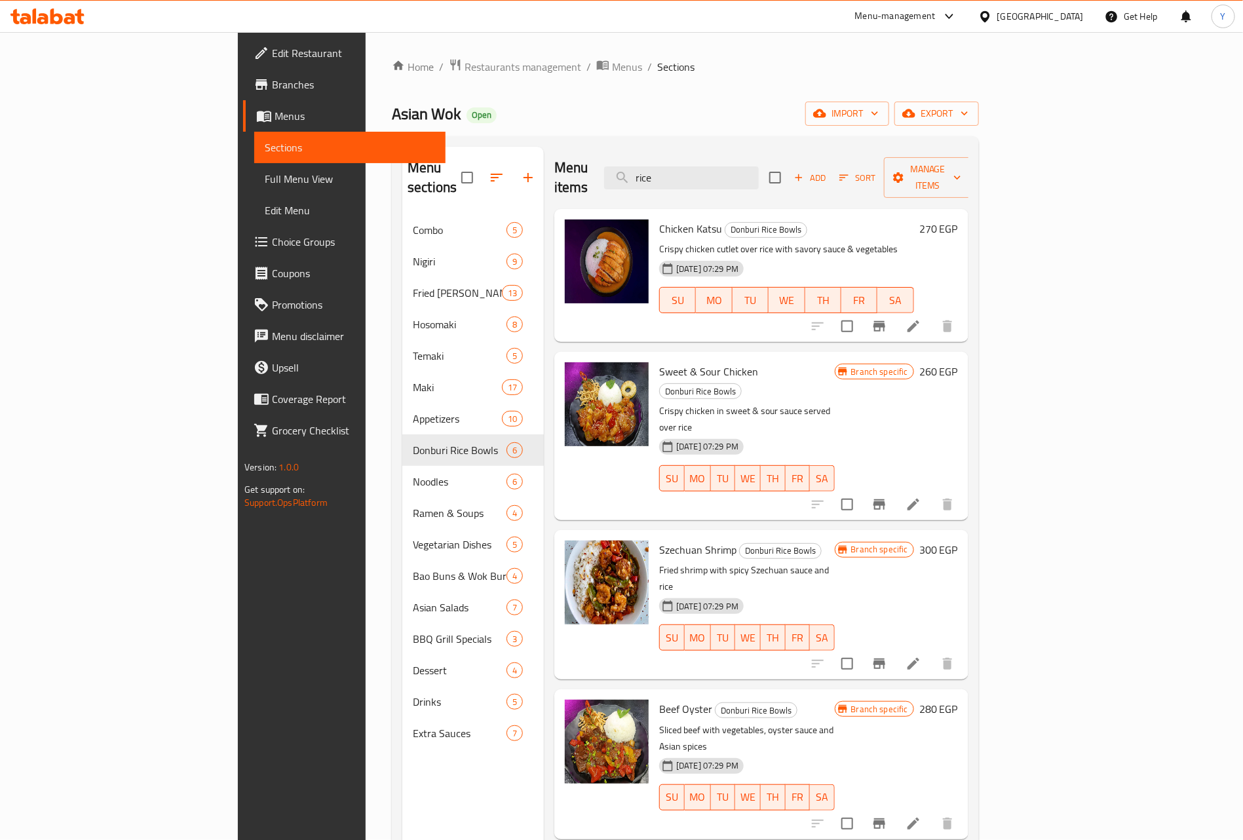
click at [663, 362] on span "Sweet & Sour Chicken" at bounding box center [708, 372] width 99 height 20
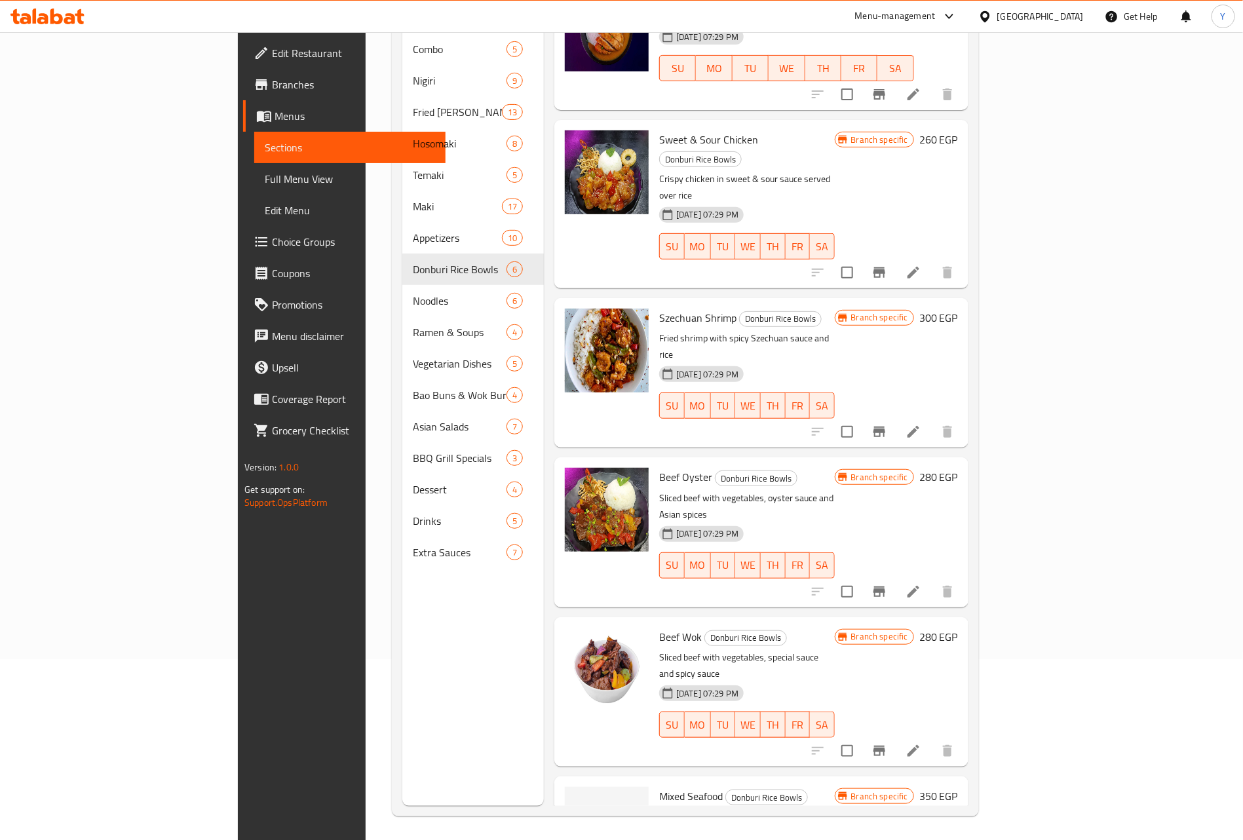
scroll to position [184, 0]
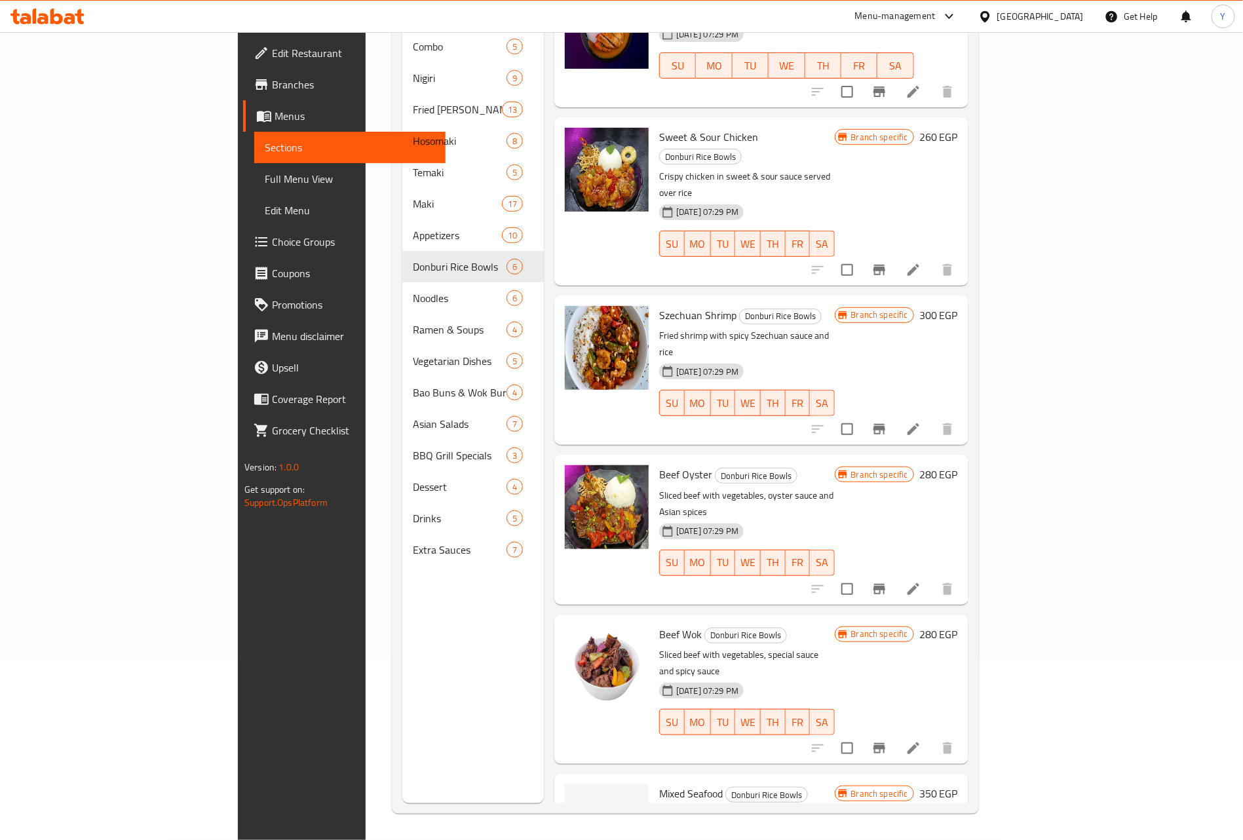
click at [654, 359] on div "[DATE] 07:29 PM" at bounding box center [677, 372] width 47 height 26
click at [659, 328] on p "Fried shrimp with spicy Szechuan sauce and rice" at bounding box center [747, 344] width 176 height 33
drag, startPoint x: 610, startPoint y: 284, endPoint x: 773, endPoint y: 283, distance: 163.2
click at [773, 328] on p "Fried shrimp with spicy Szechuan sauce and rice" at bounding box center [747, 344] width 176 height 33
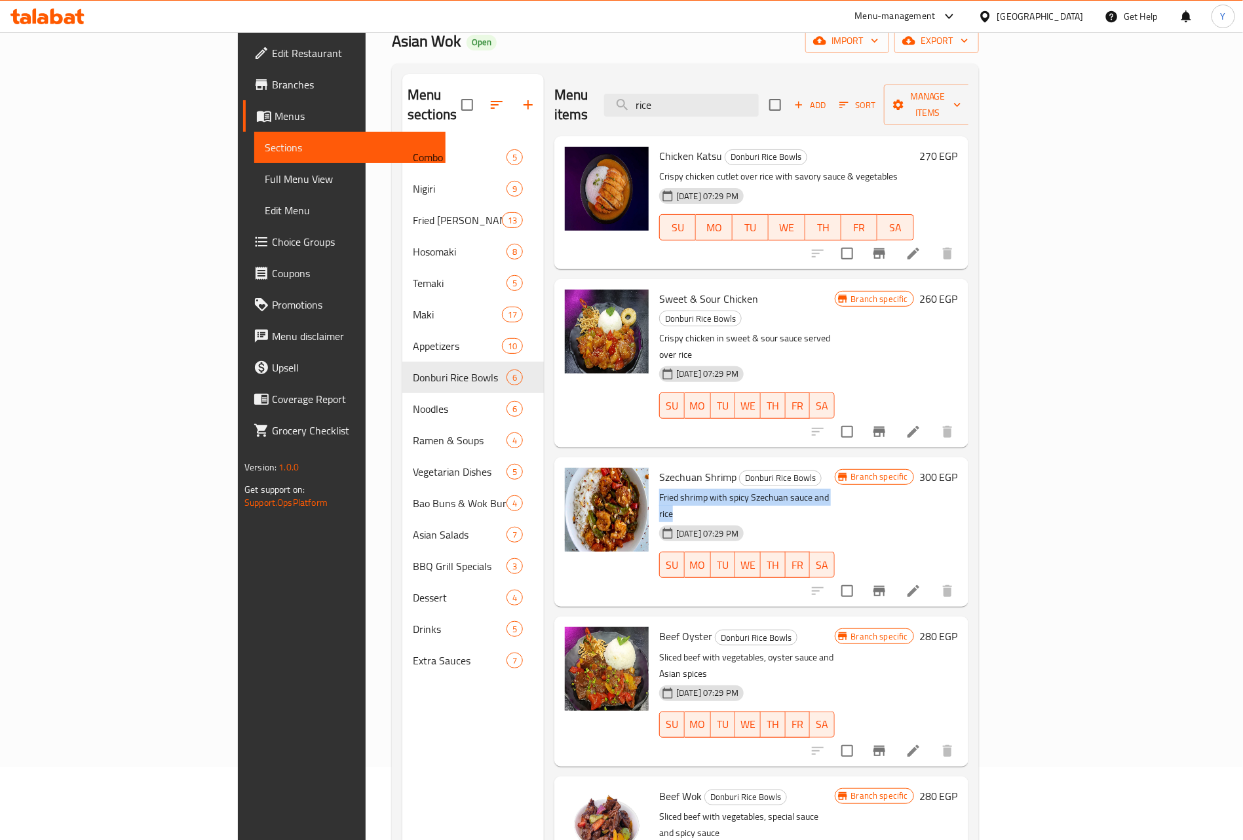
scroll to position [0, 0]
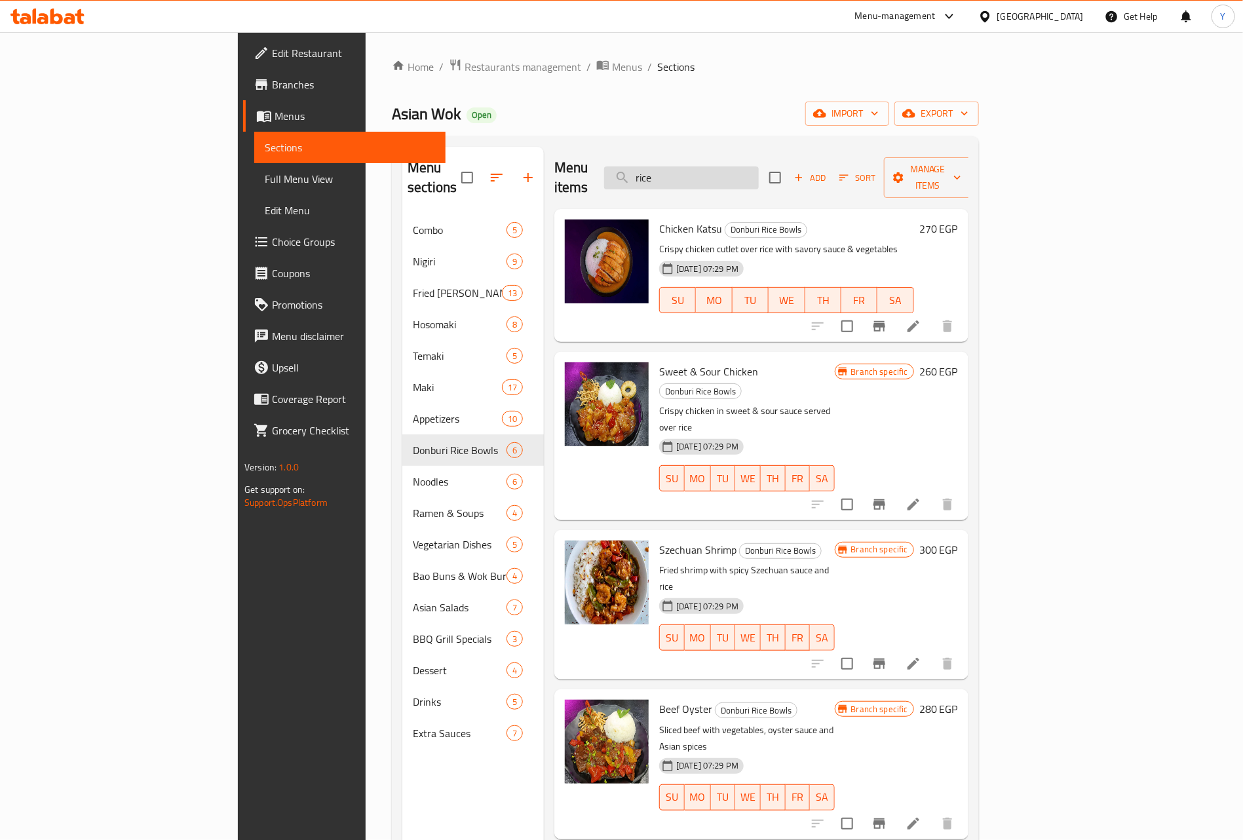
click at [759, 180] on input "rice" at bounding box center [681, 177] width 155 height 23
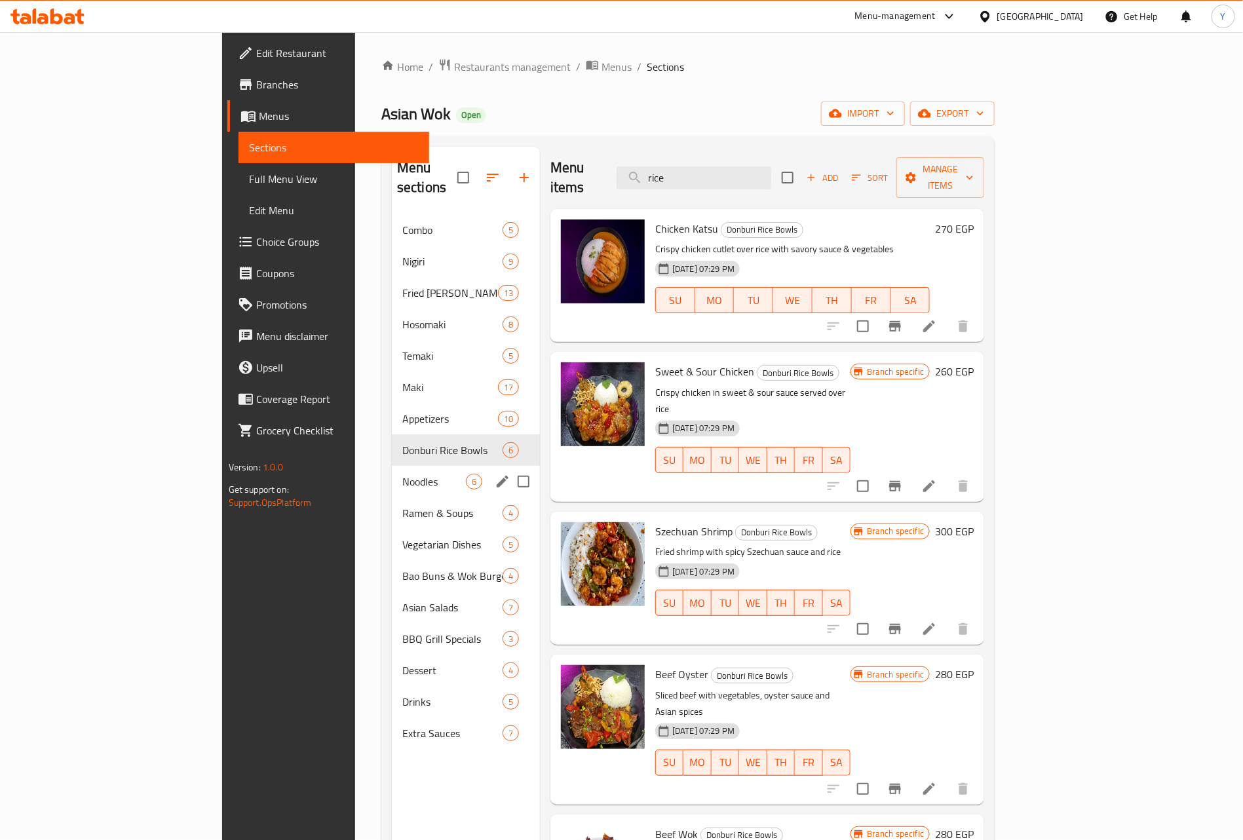
click at [402, 474] on span "Noodles" at bounding box center [434, 482] width 64 height 16
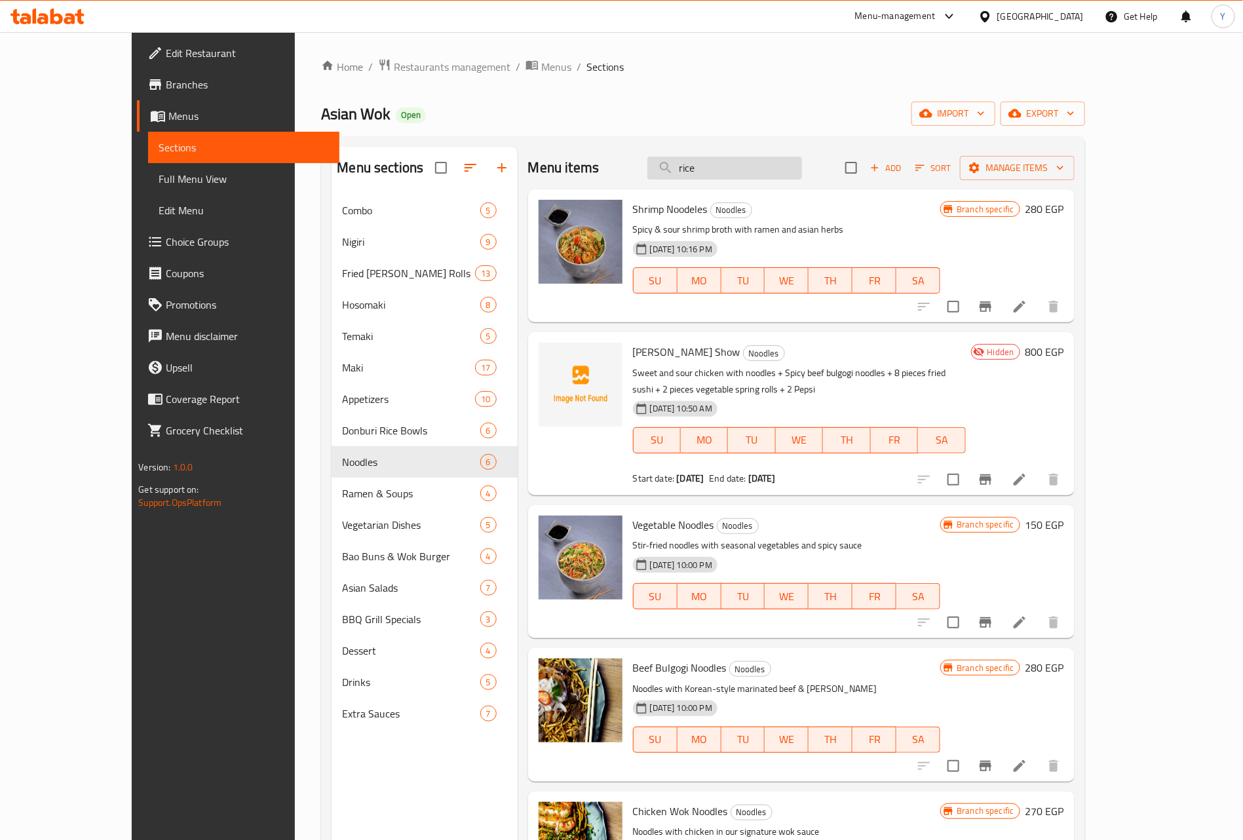
click at [760, 169] on input "rice" at bounding box center [725, 168] width 155 height 23
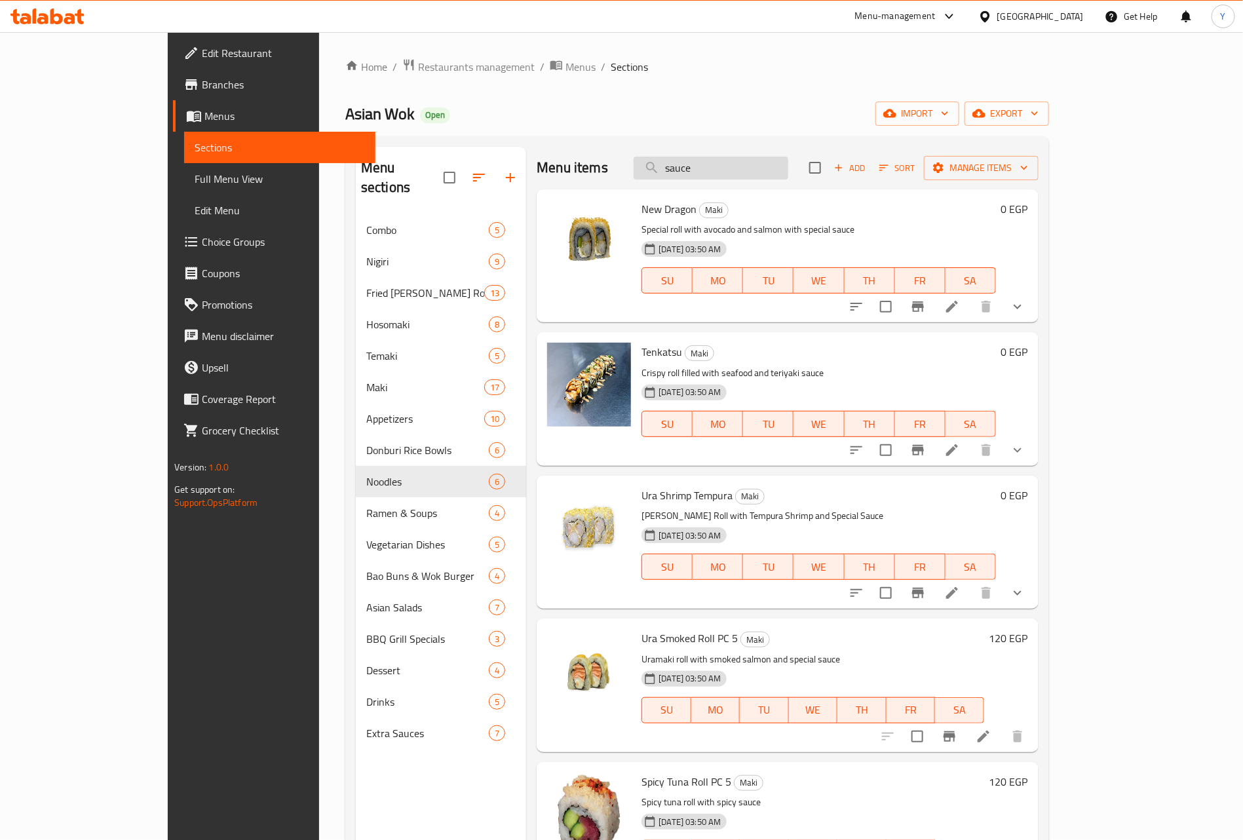
type input "sauce"
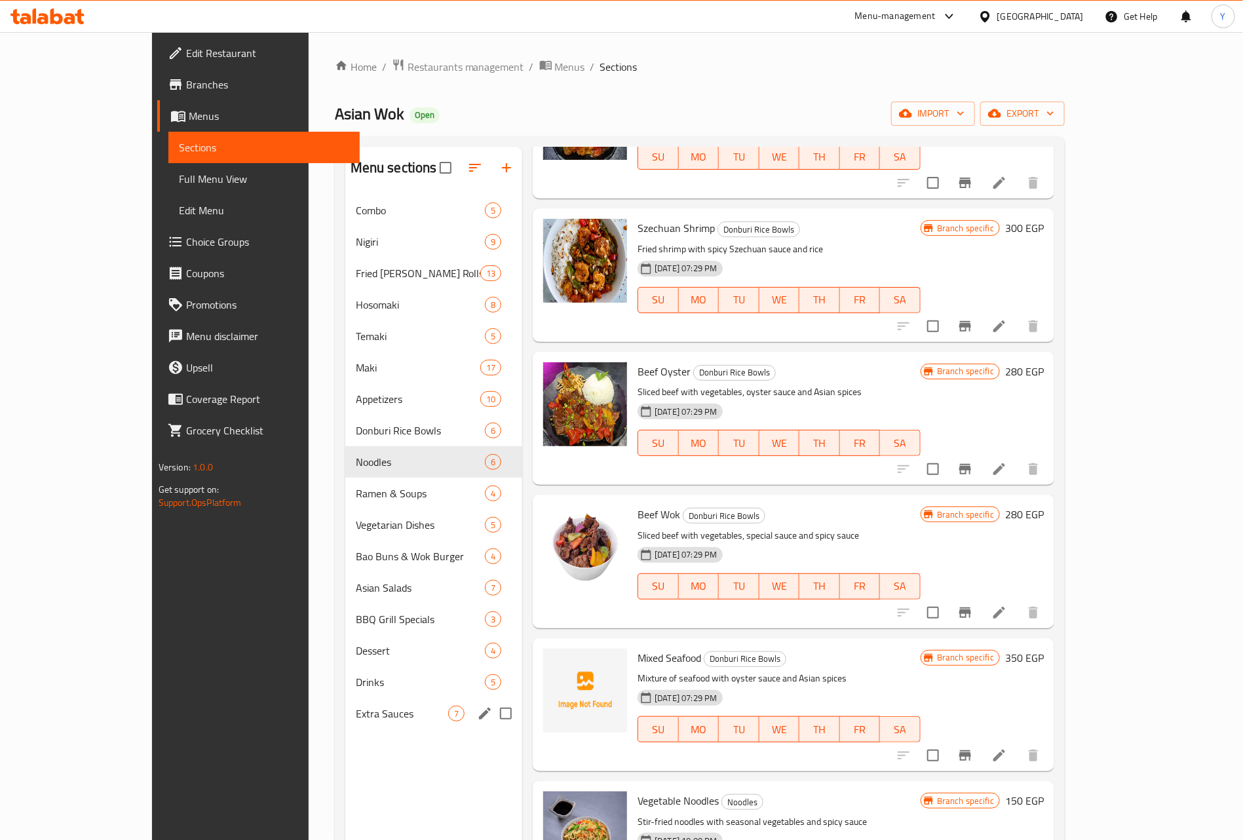
click at [345, 704] on div "Extra Sauces 7" at bounding box center [434, 713] width 178 height 31
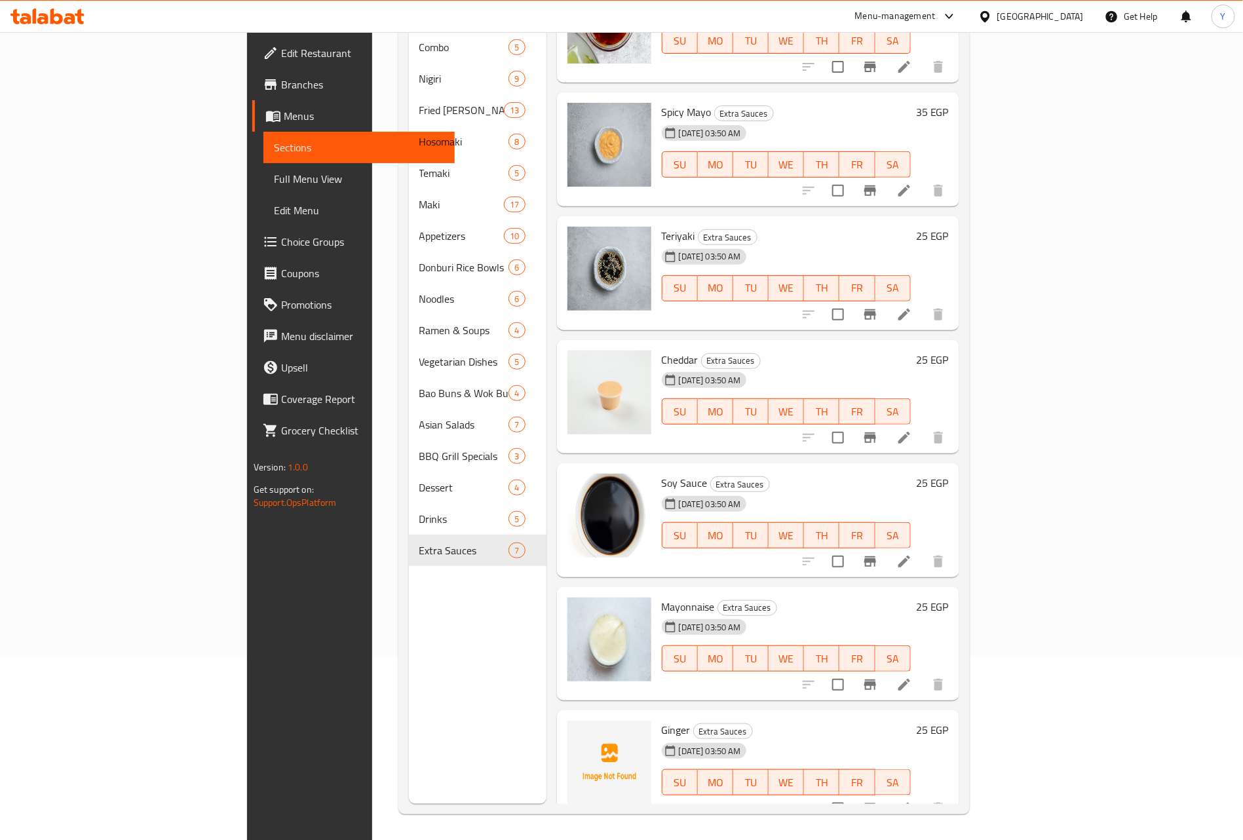
scroll to position [184, 0]
click at [662, 473] on span "Soy Sauce" at bounding box center [685, 483] width 46 height 20
click at [711, 476] on span "Extra Sauces" at bounding box center [740, 483] width 58 height 15
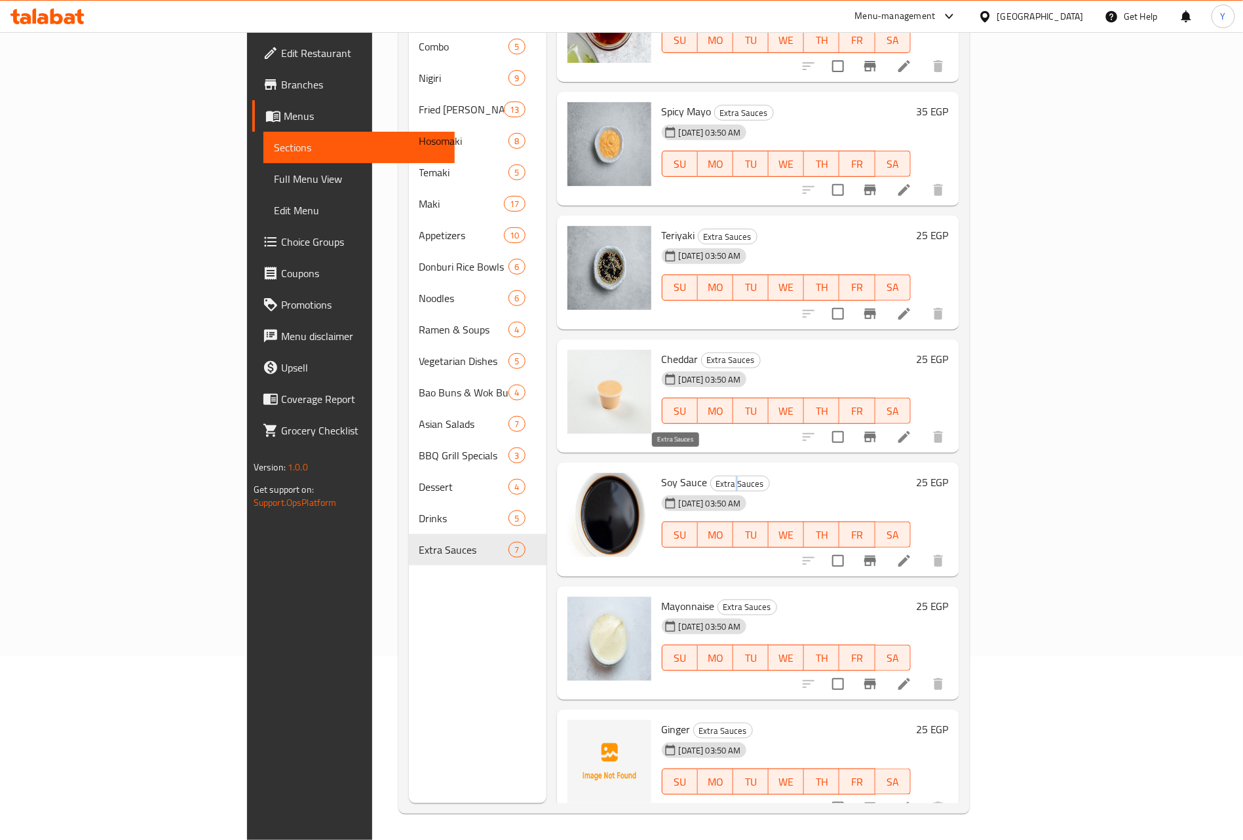
click at [711, 476] on span "Extra Sauces" at bounding box center [740, 483] width 58 height 15
